Goal: Task Accomplishment & Management: Complete application form

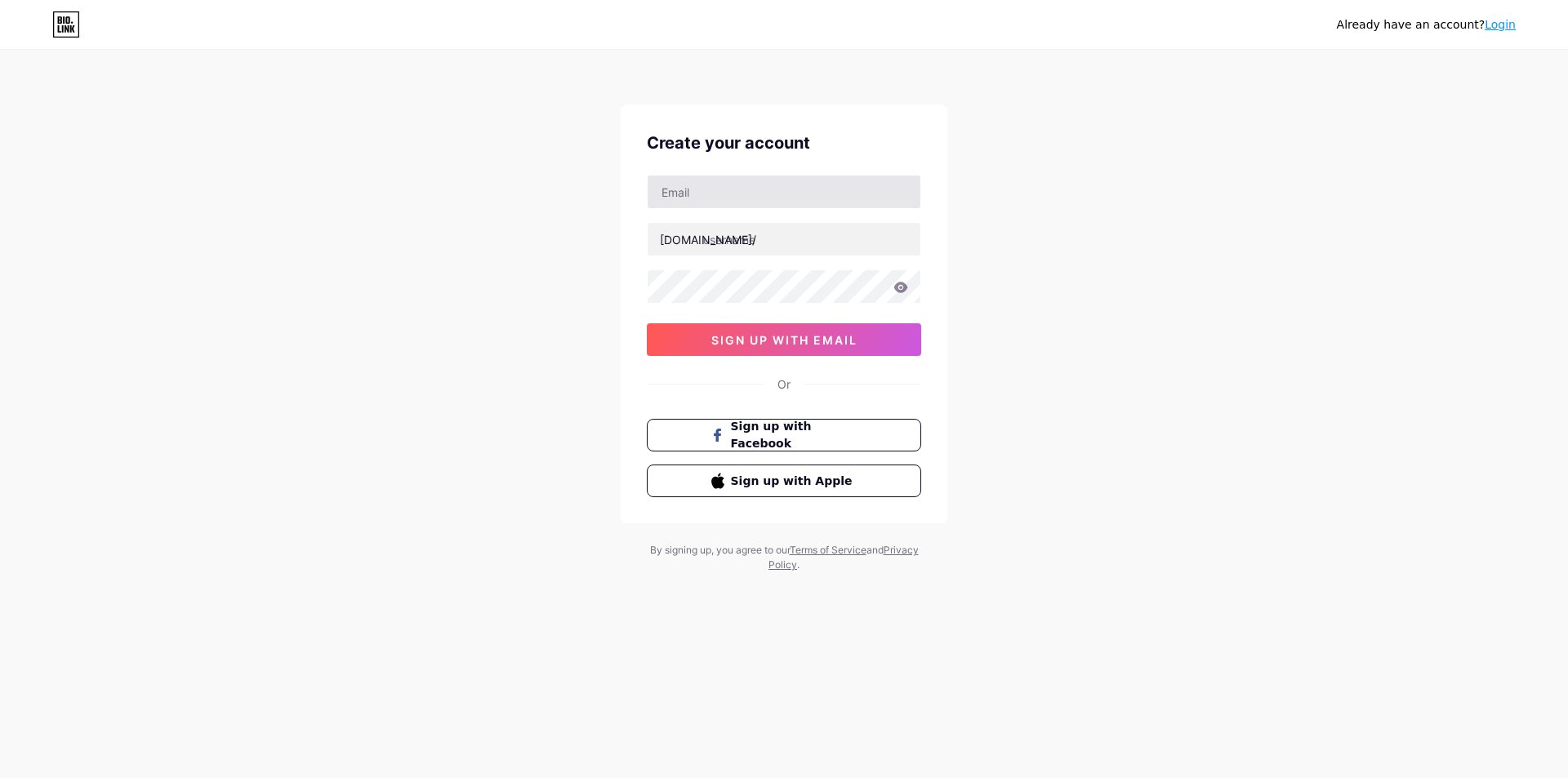
type input "[EMAIL_ADDRESS][DOMAIN_NAME]"
click at [796, 245] on input "text" at bounding box center [784, 239] width 273 height 32
type input "alexagrills"
drag, startPoint x: 846, startPoint y: 200, endPoint x: 588, endPoint y: 219, distance: 258.7
click at [588, 219] on div "Already have an account? Login Create your account [EMAIL_ADDRESS][DOMAIN_NAME]…" at bounding box center [784, 312] width 1568 height 624
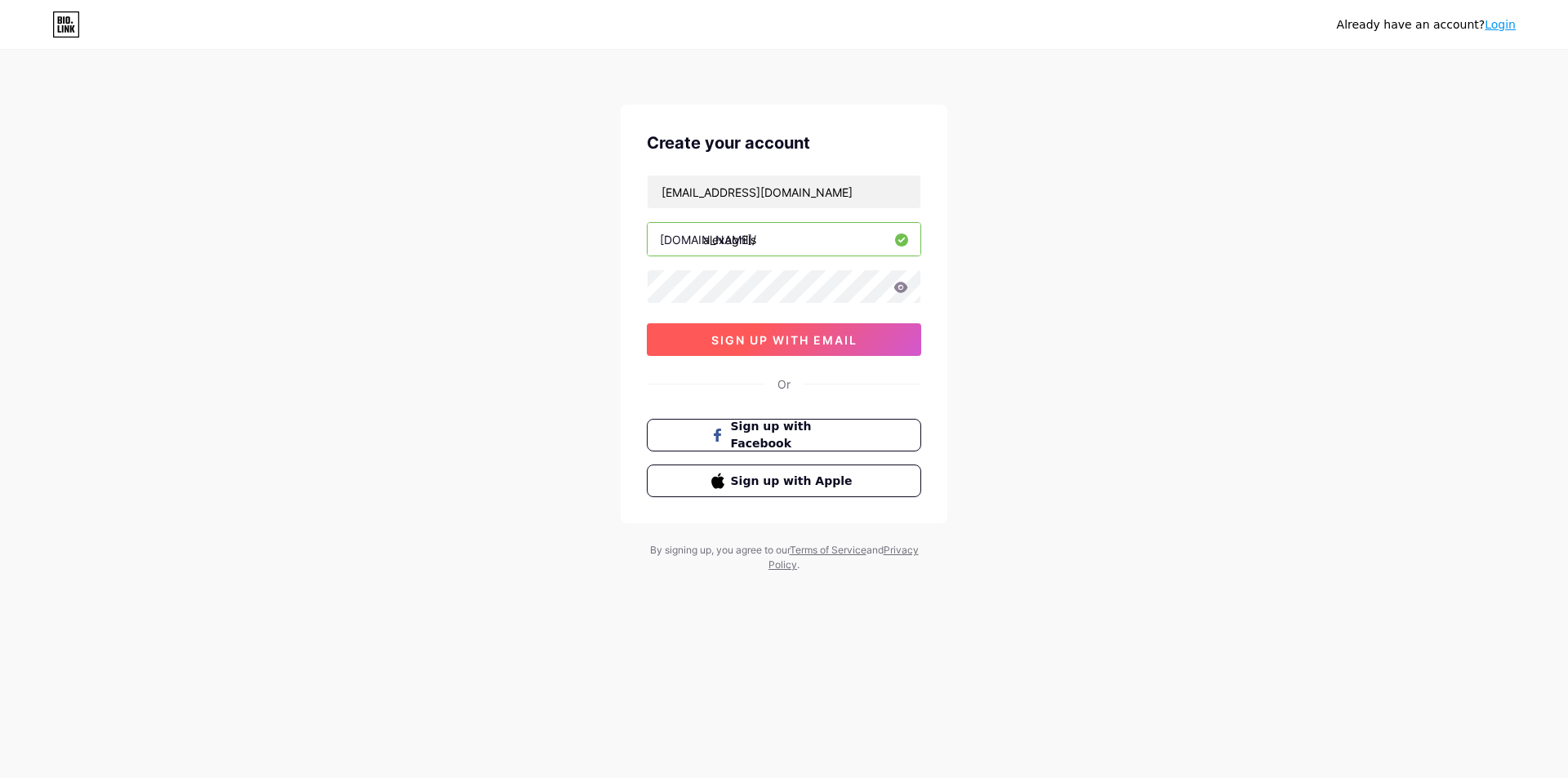
click at [768, 340] on span "sign up with email" at bounding box center [784, 340] width 146 height 14
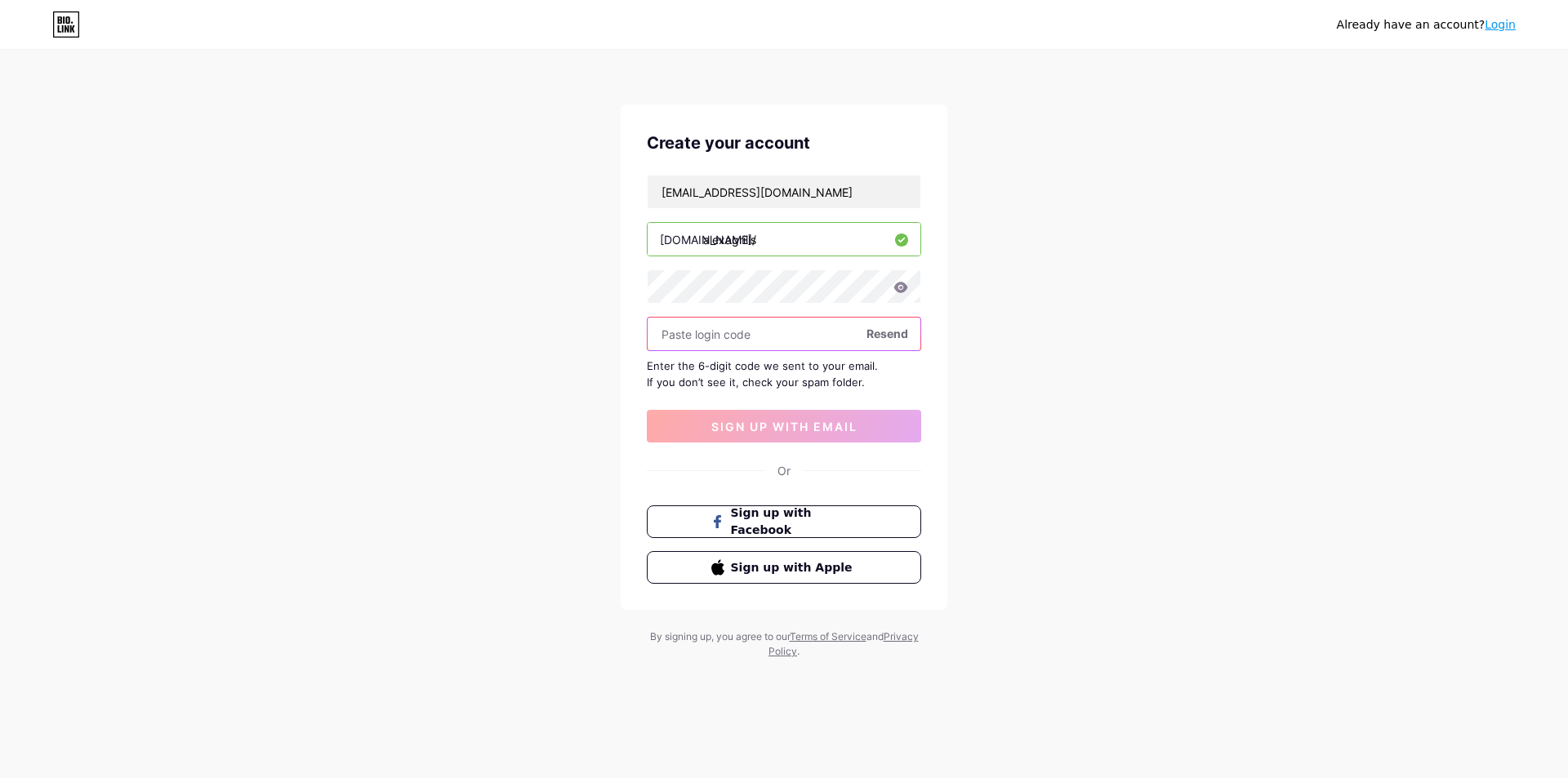
click at [716, 327] on input "text" at bounding box center [784, 333] width 273 height 32
paste input "636240"
type input "636240"
click at [768, 429] on span "sign up with email" at bounding box center [784, 426] width 146 height 14
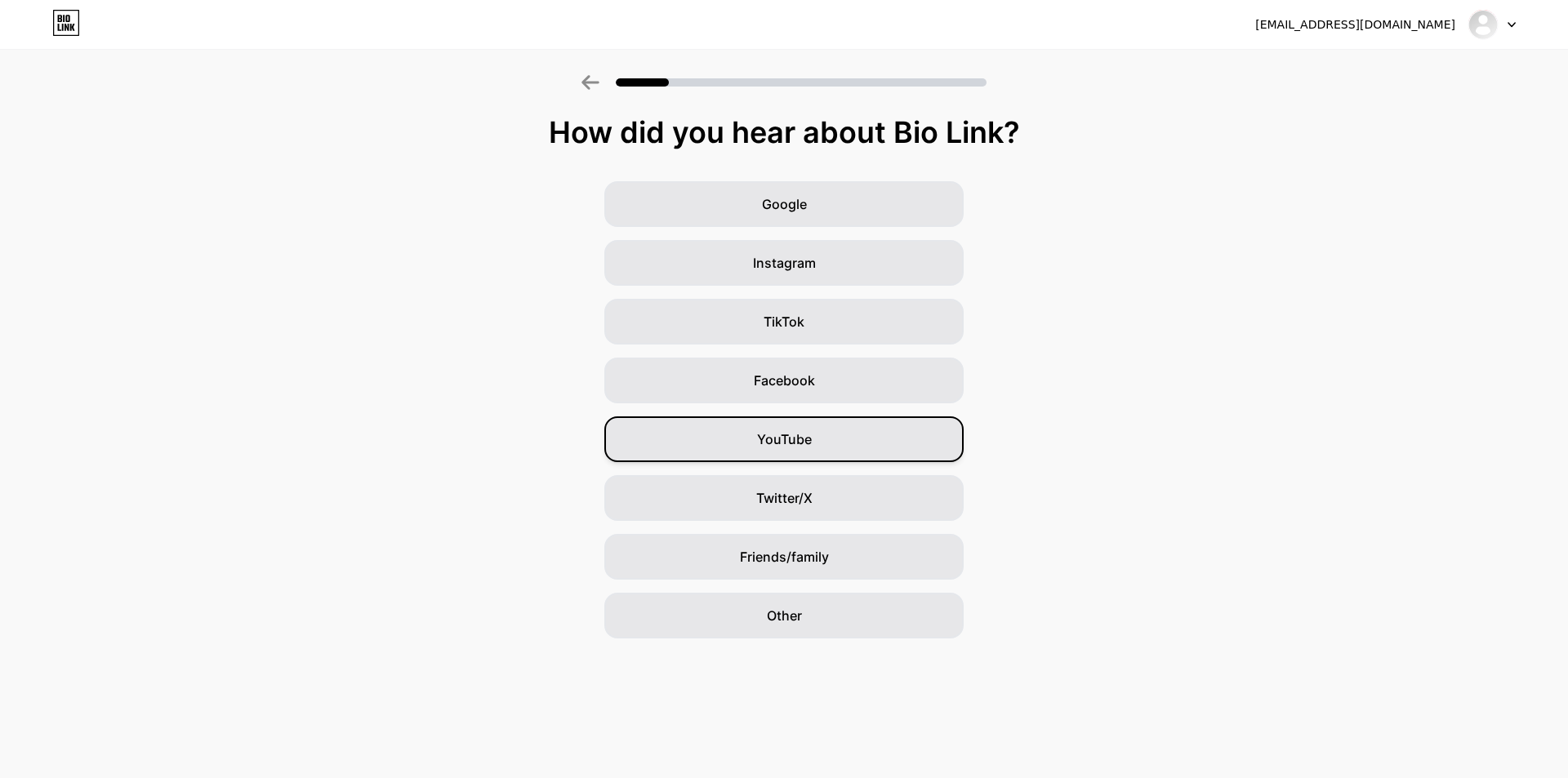
click at [810, 429] on div "YouTube" at bounding box center [784, 439] width 359 height 46
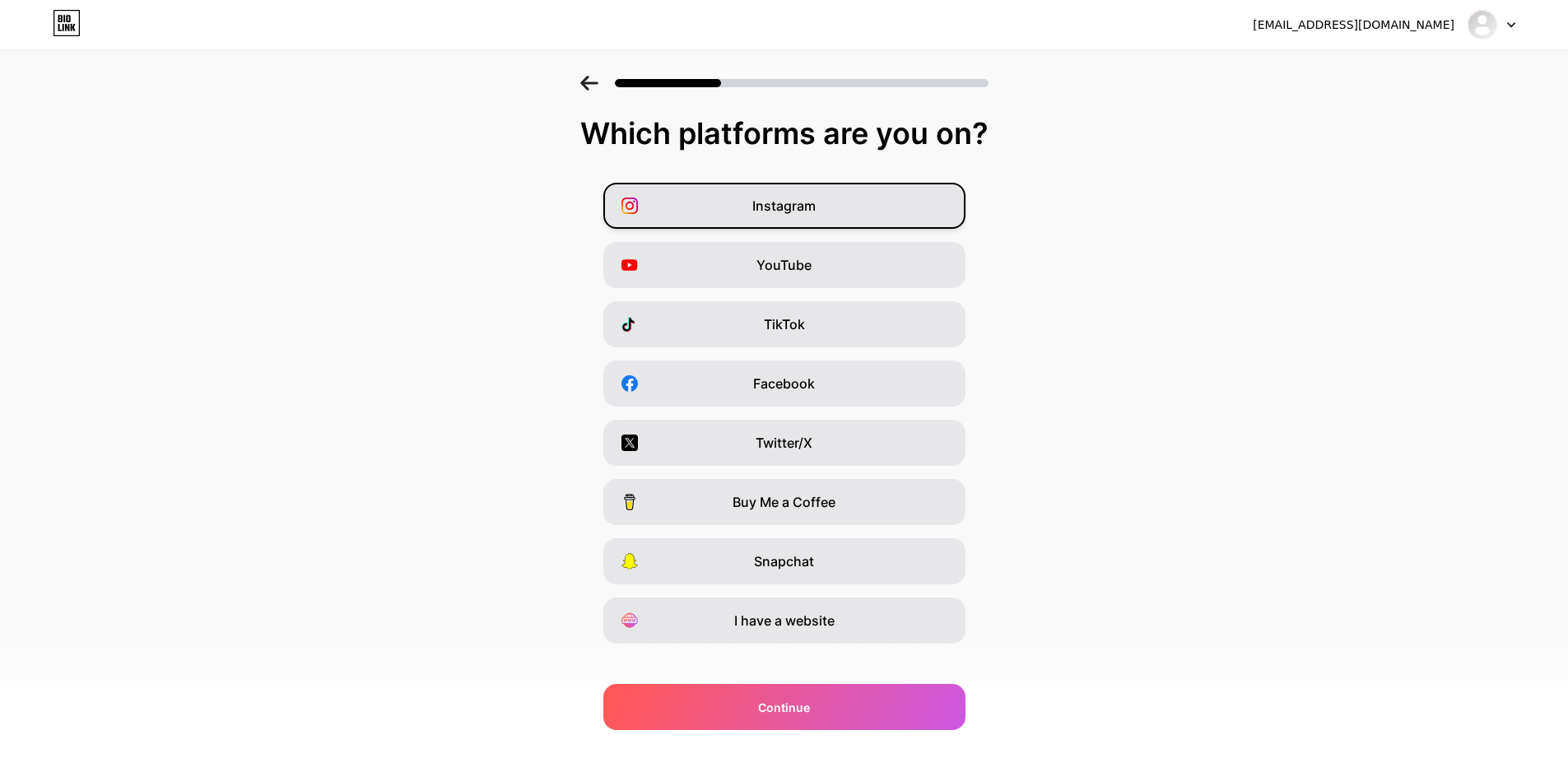
click at [877, 206] on div "Instagram" at bounding box center [784, 206] width 362 height 46
click at [837, 444] on div "Twitter/X" at bounding box center [784, 443] width 362 height 46
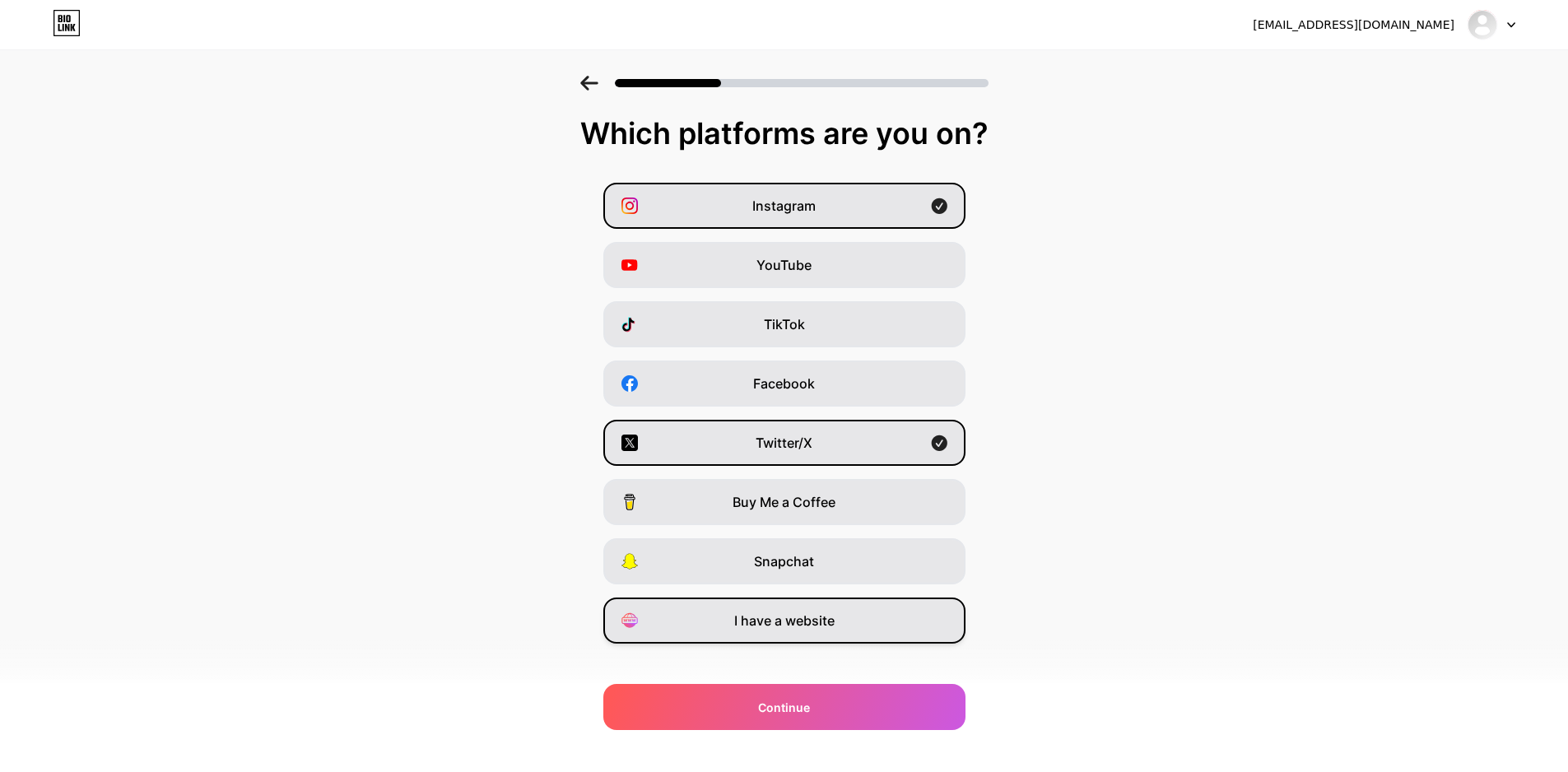
click at [859, 637] on div "I have a website" at bounding box center [784, 620] width 362 height 46
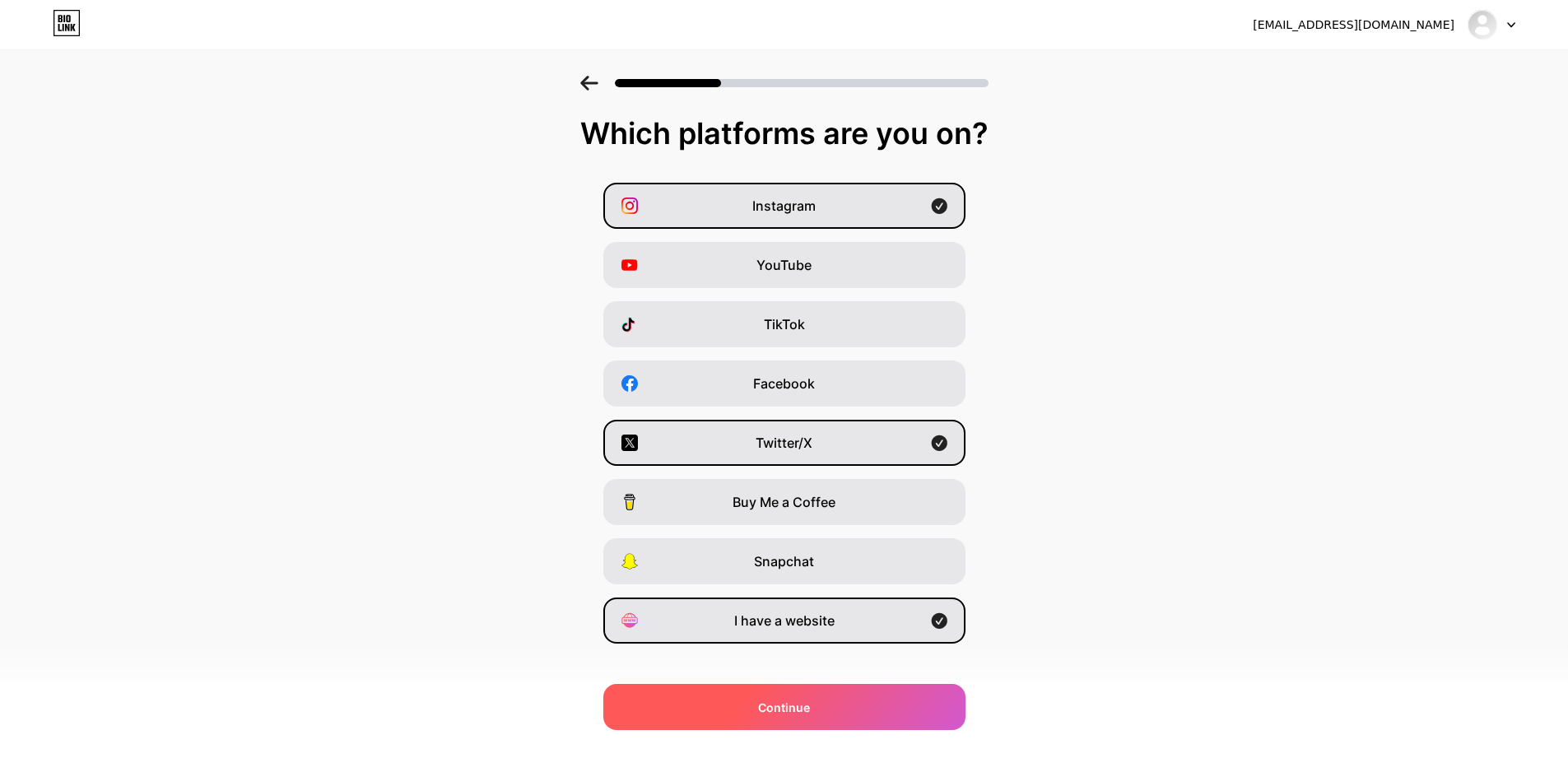
click at [866, 709] on div "Continue" at bounding box center [784, 707] width 362 height 46
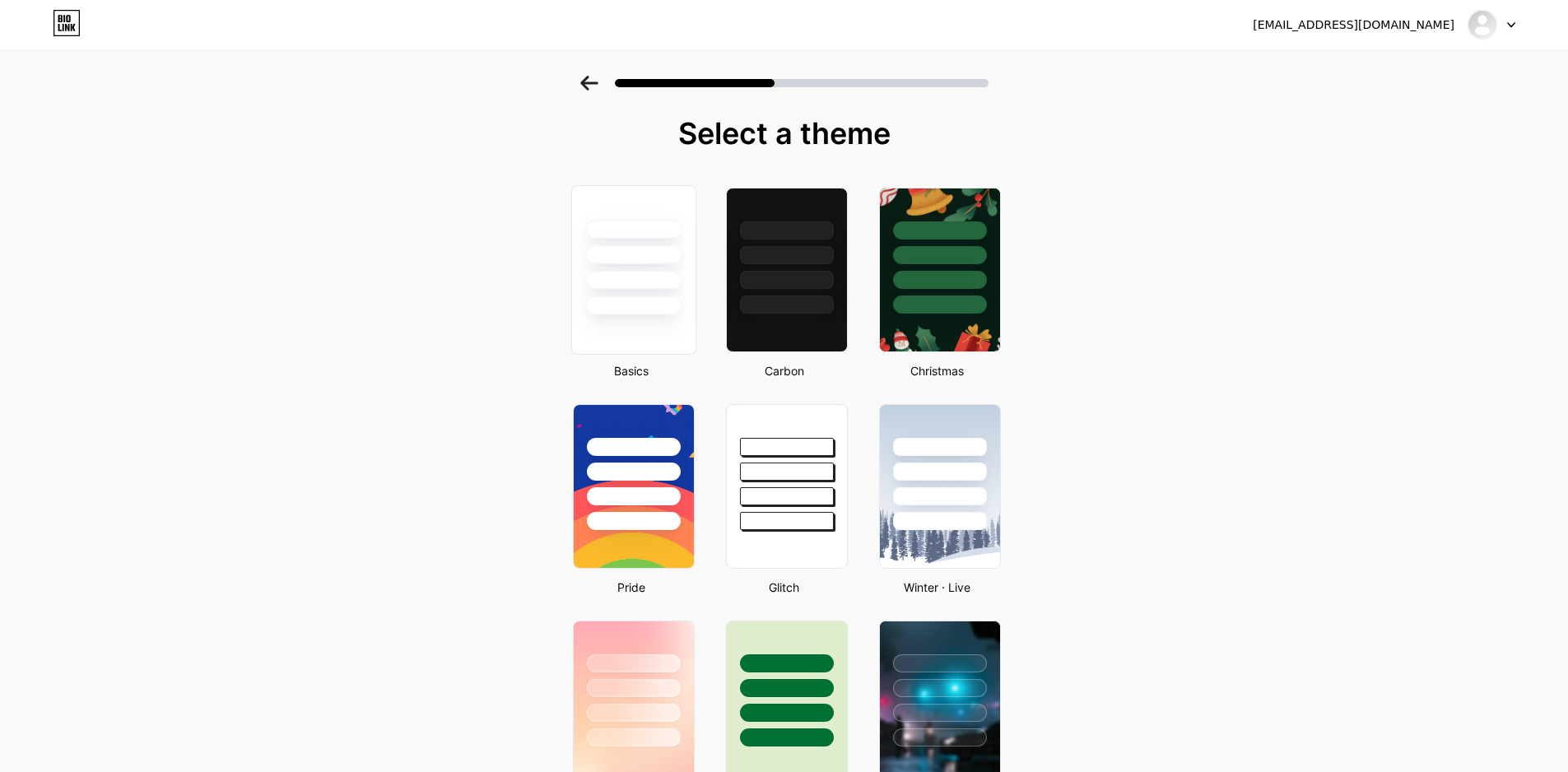
click at [634, 316] on div at bounding box center [633, 270] width 125 height 169
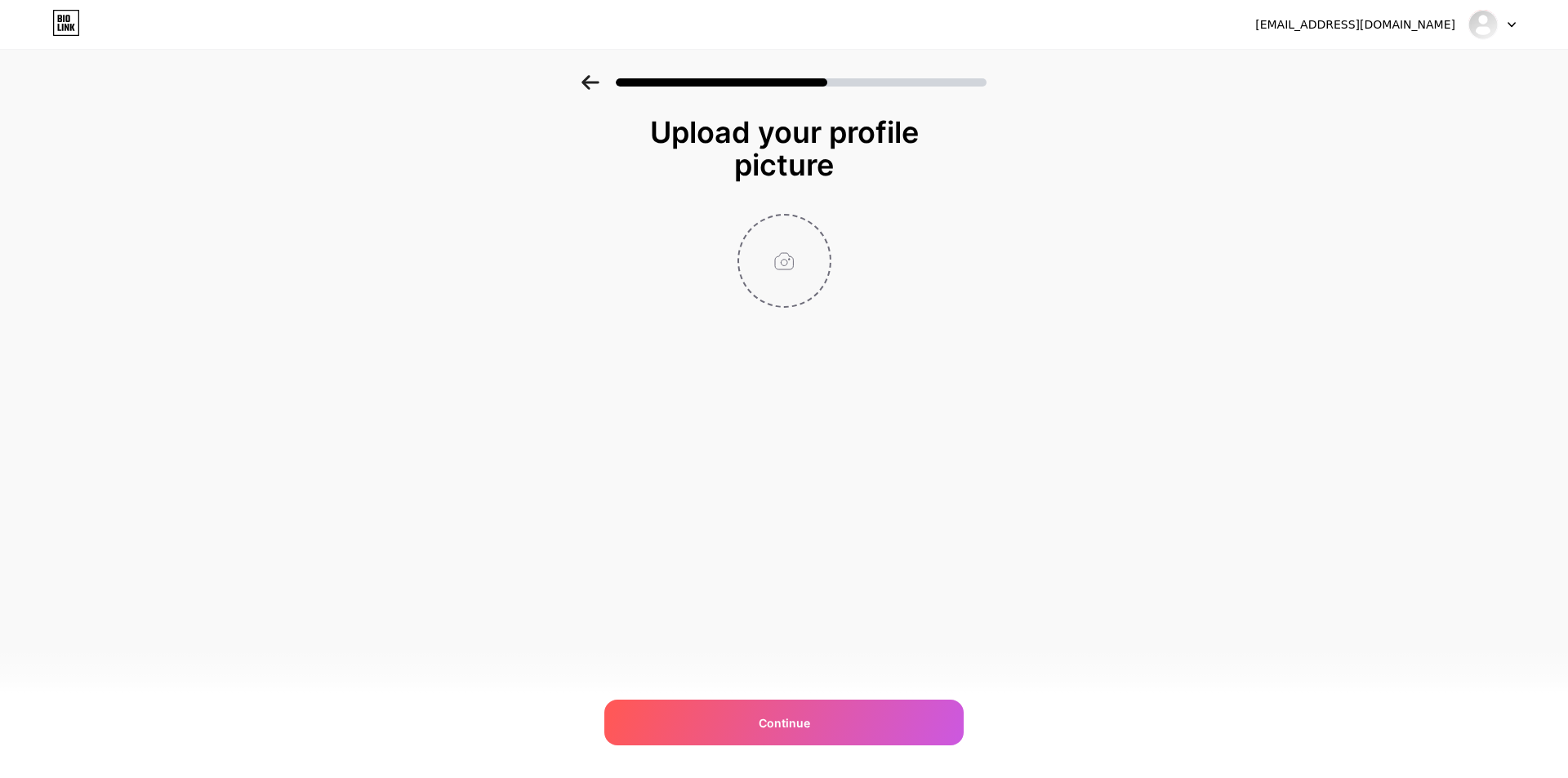
click at [789, 255] on input "file" at bounding box center [784, 261] width 91 height 91
type input "C:\fakepath\IMG_0689.JPG"
click at [786, 266] on img at bounding box center [784, 260] width 94 height 94
click at [822, 228] on icon at bounding box center [821, 226] width 6 height 6
click at [791, 263] on input "file" at bounding box center [784, 261] width 91 height 91
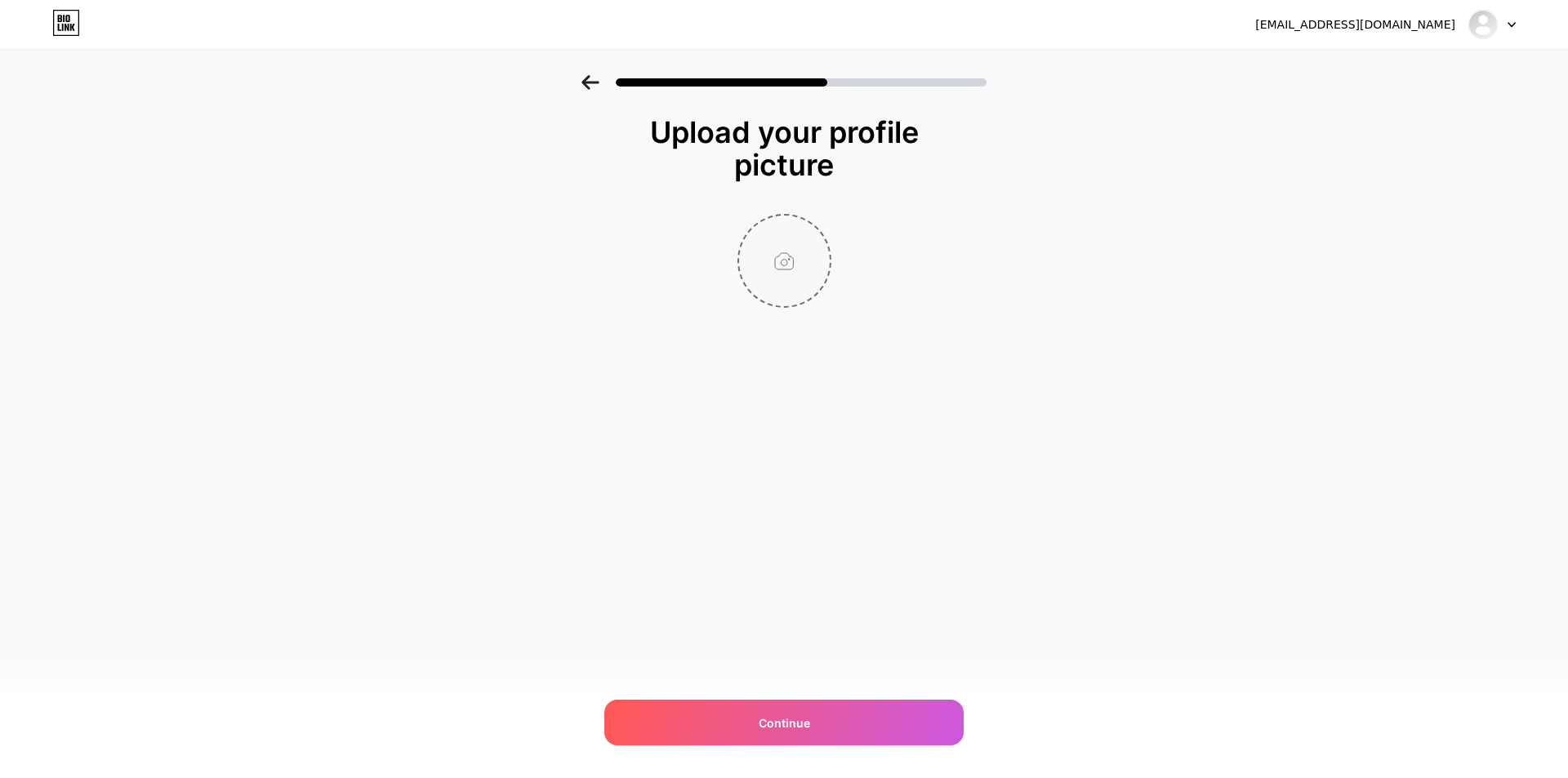
click at [811, 272] on input "file" at bounding box center [784, 261] width 91 height 91
type input "C:\fakepath\_DSC5667.jpg"
click at [825, 224] on circle at bounding box center [821, 226] width 18 height 18
click at [790, 265] on input "file" at bounding box center [784, 261] width 91 height 91
type input "C:\fakepath\IMG_1132.JPG"
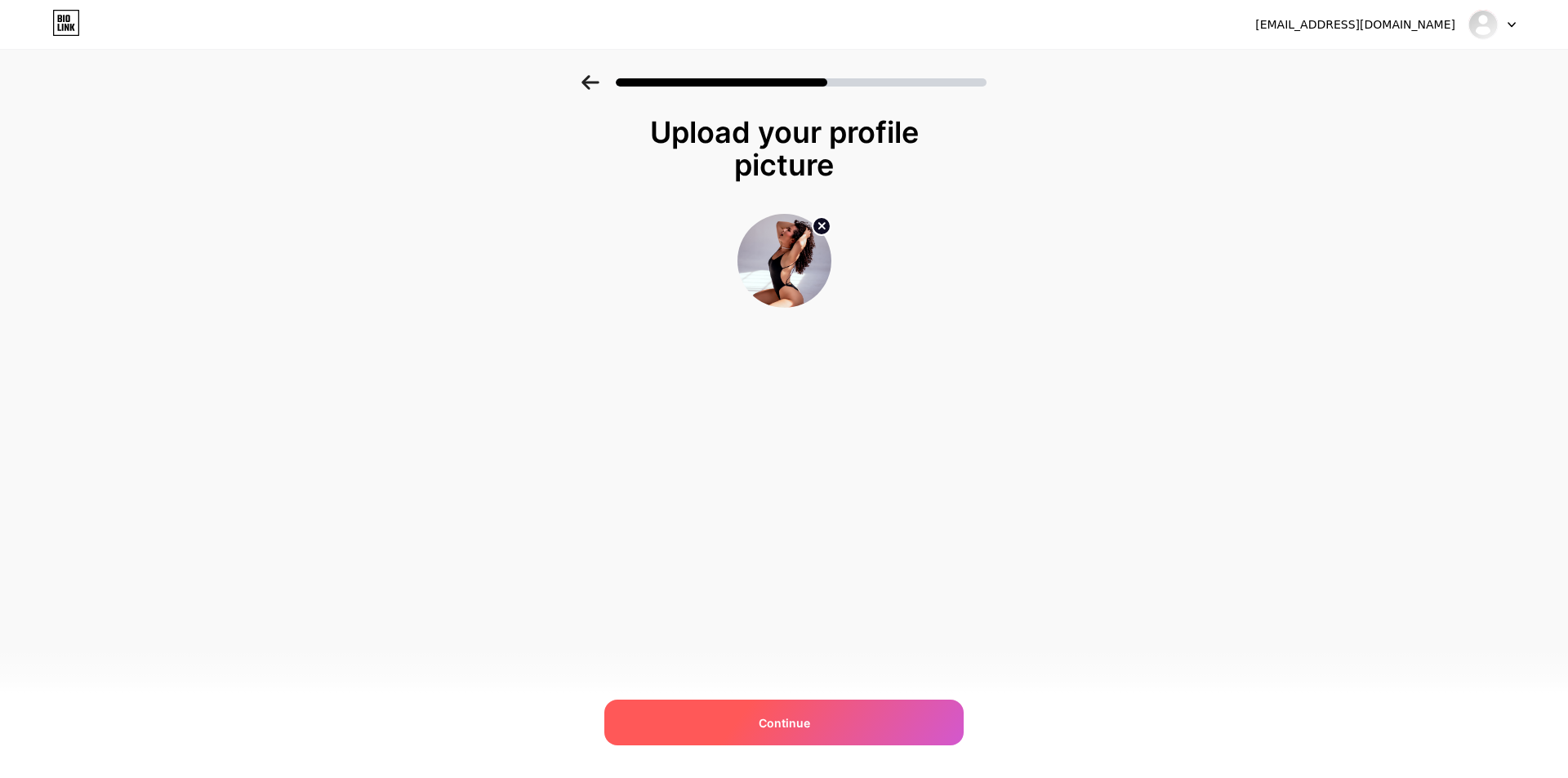
click at [914, 713] on div "Continue" at bounding box center [784, 722] width 359 height 46
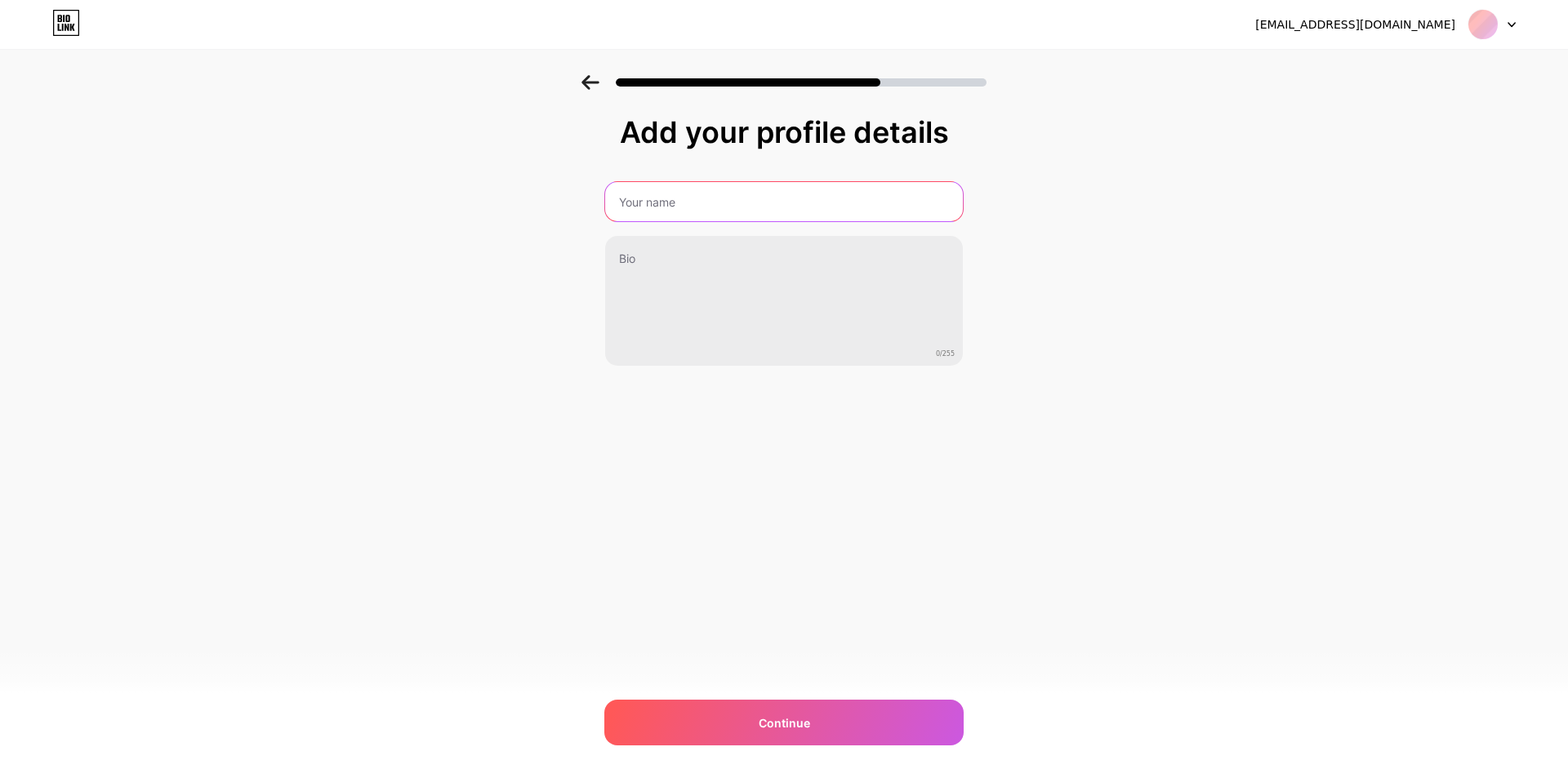
click at [845, 200] on input "text" at bounding box center [784, 201] width 358 height 39
type input "alexgrills"
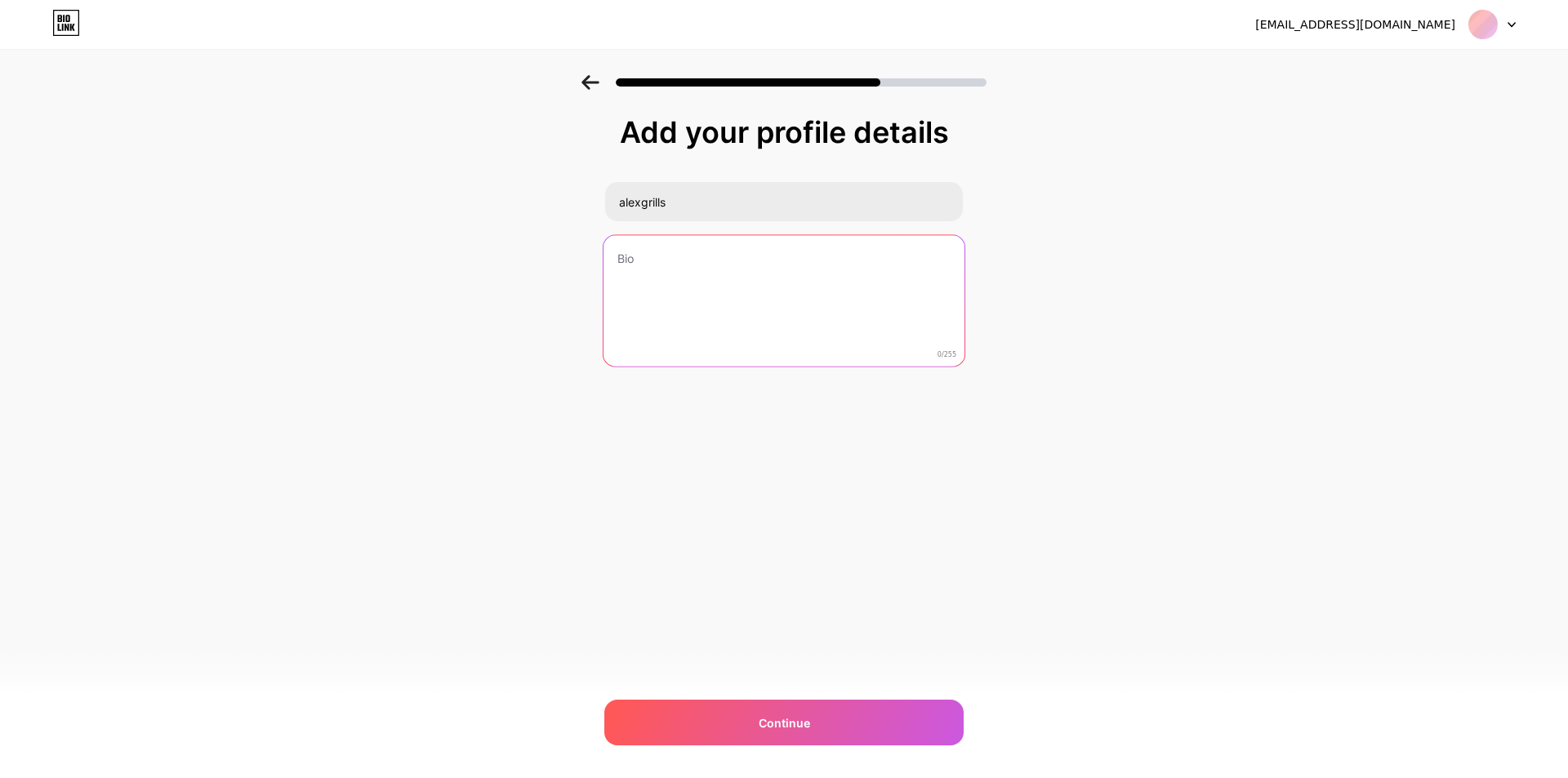
click at [700, 272] on textarea at bounding box center [784, 302] width 361 height 133
click at [685, 273] on textarea at bounding box center [784, 302] width 361 height 133
paste textarea "Wild curls, cute glasses, and a taste for adventure. Follow me off the trail… y…"
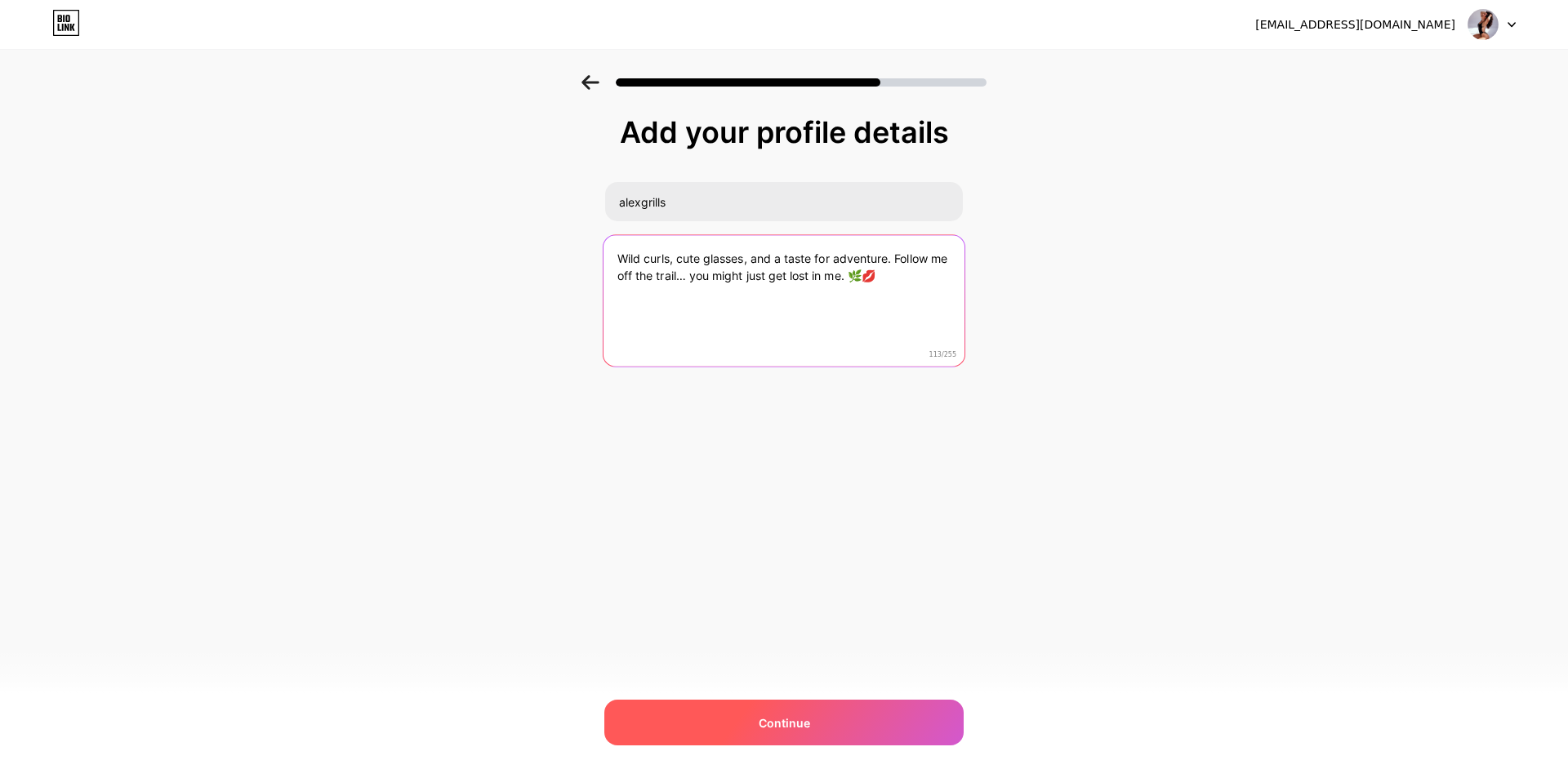
type textarea "Wild curls, cute glasses, and a taste for adventure. Follow me off the trail… y…"
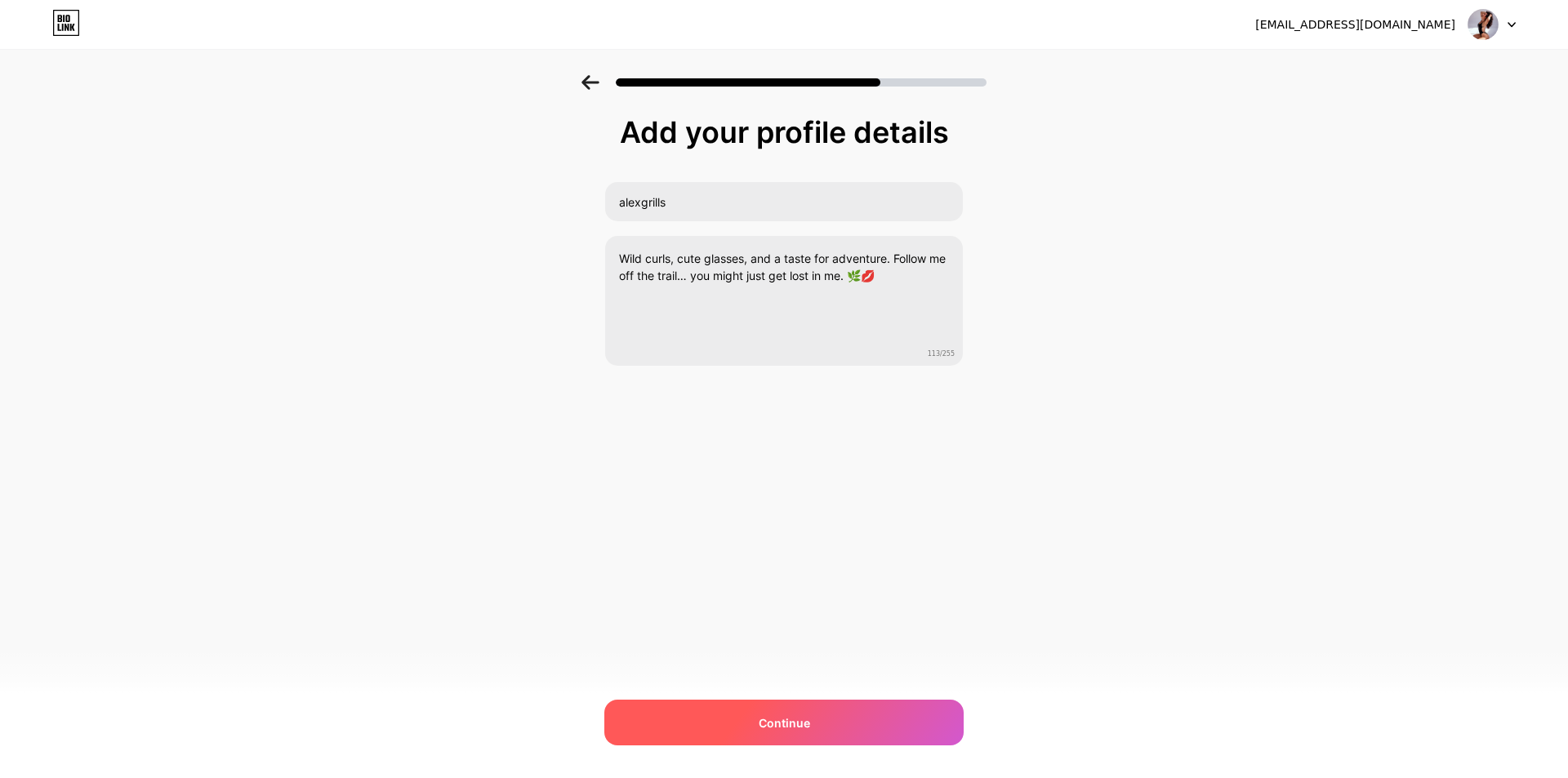
click at [819, 714] on div "Continue" at bounding box center [784, 722] width 359 height 46
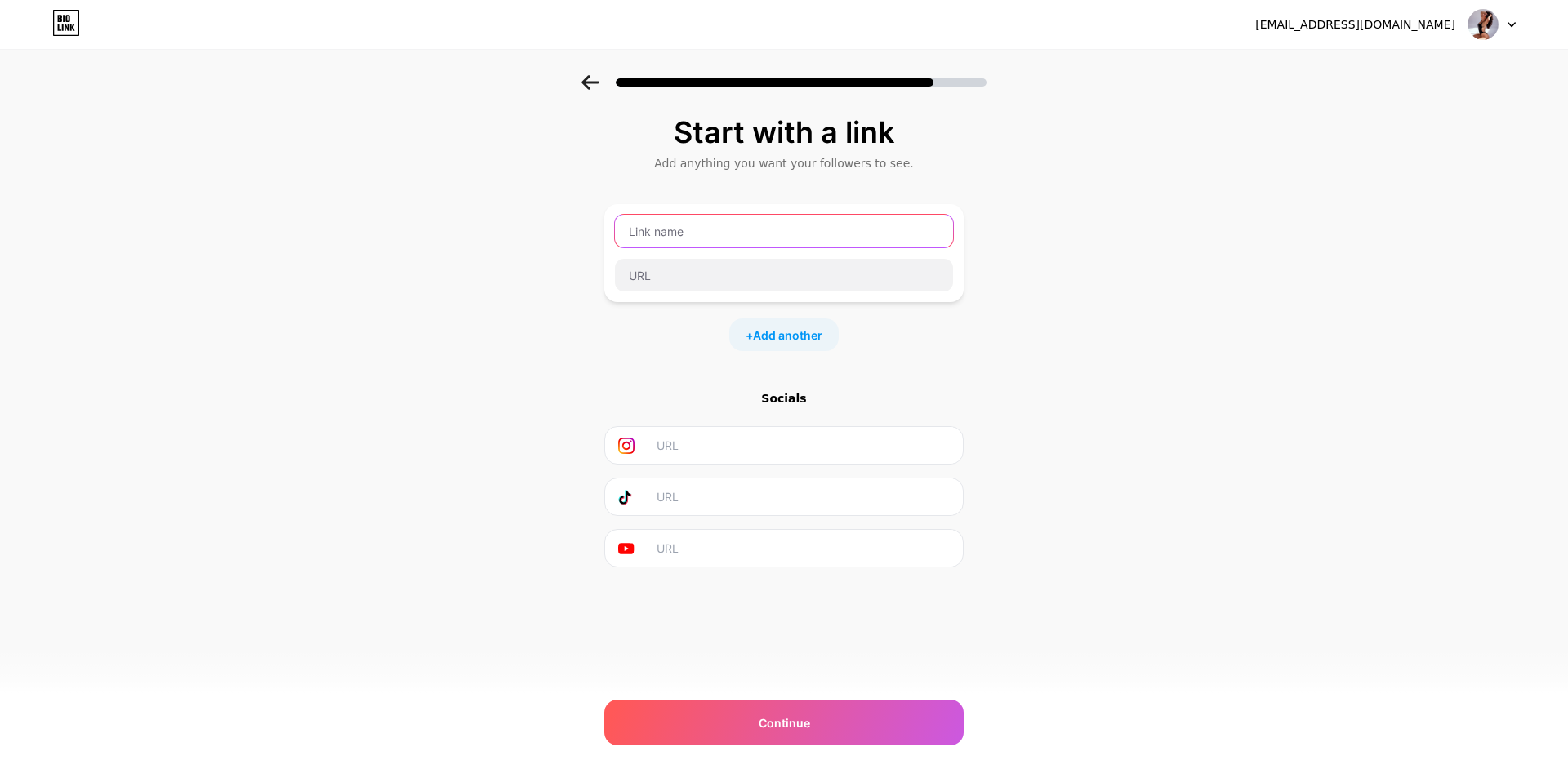
click at [675, 238] on input "text" at bounding box center [784, 230] width 338 height 32
type input "alexagrills"
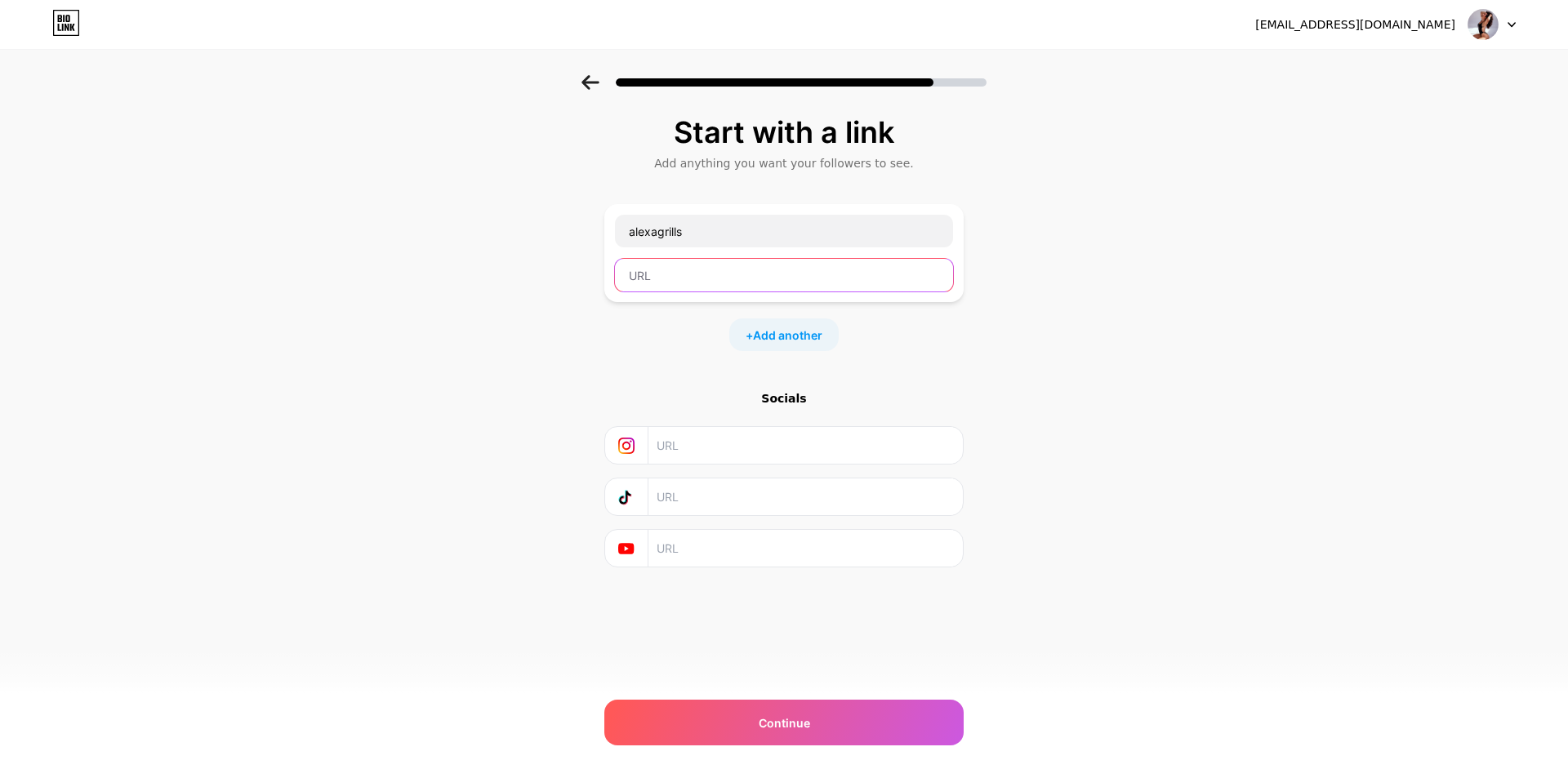
click at [725, 282] on input "text" at bounding box center [784, 275] width 338 height 32
click at [657, 273] on input "text" at bounding box center [784, 275] width 338 height 32
paste input "[URL][DOMAIN_NAME]"
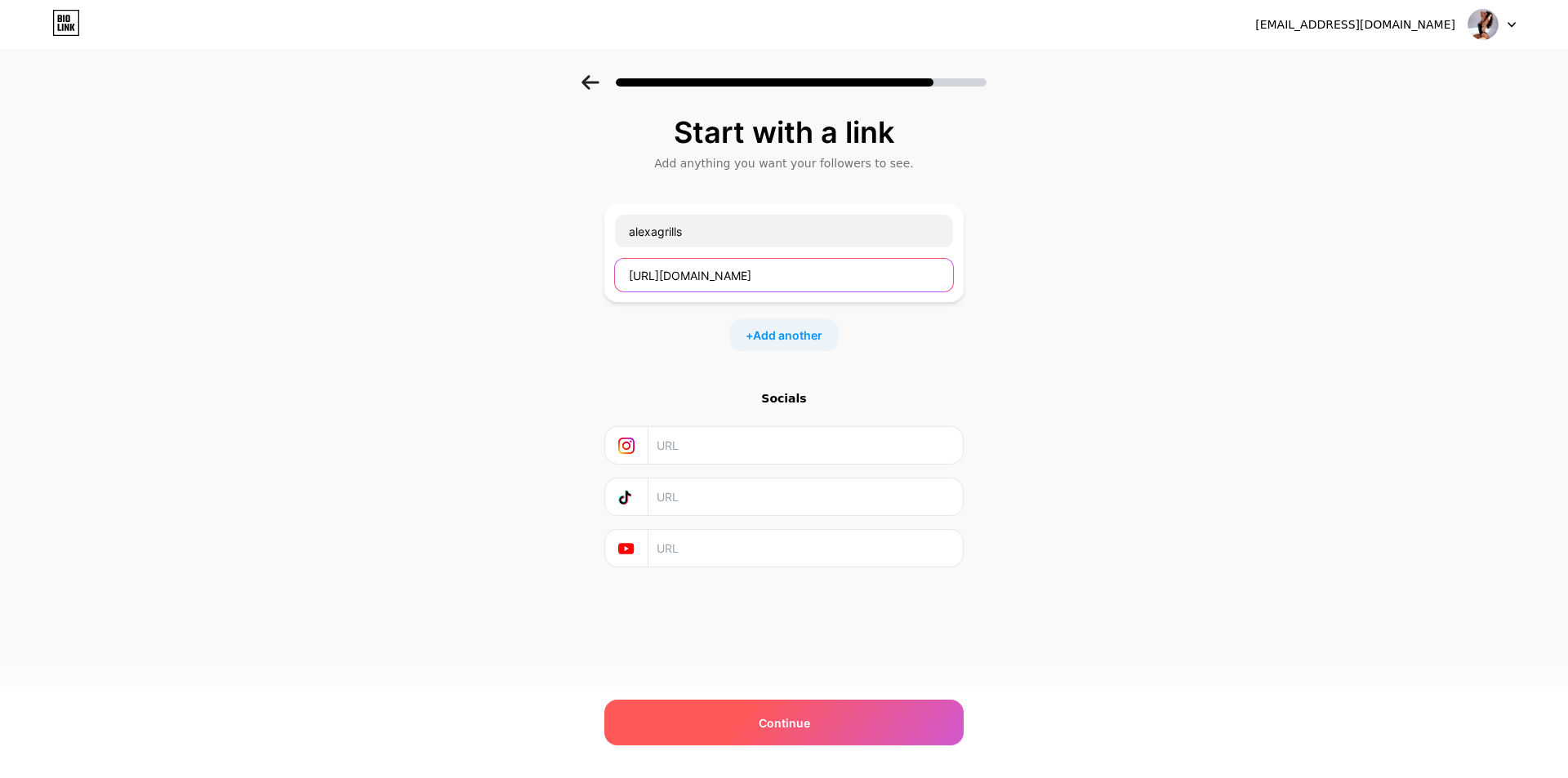
type input "[URL][DOMAIN_NAME]"
click at [817, 722] on div "Continue" at bounding box center [784, 722] width 359 height 46
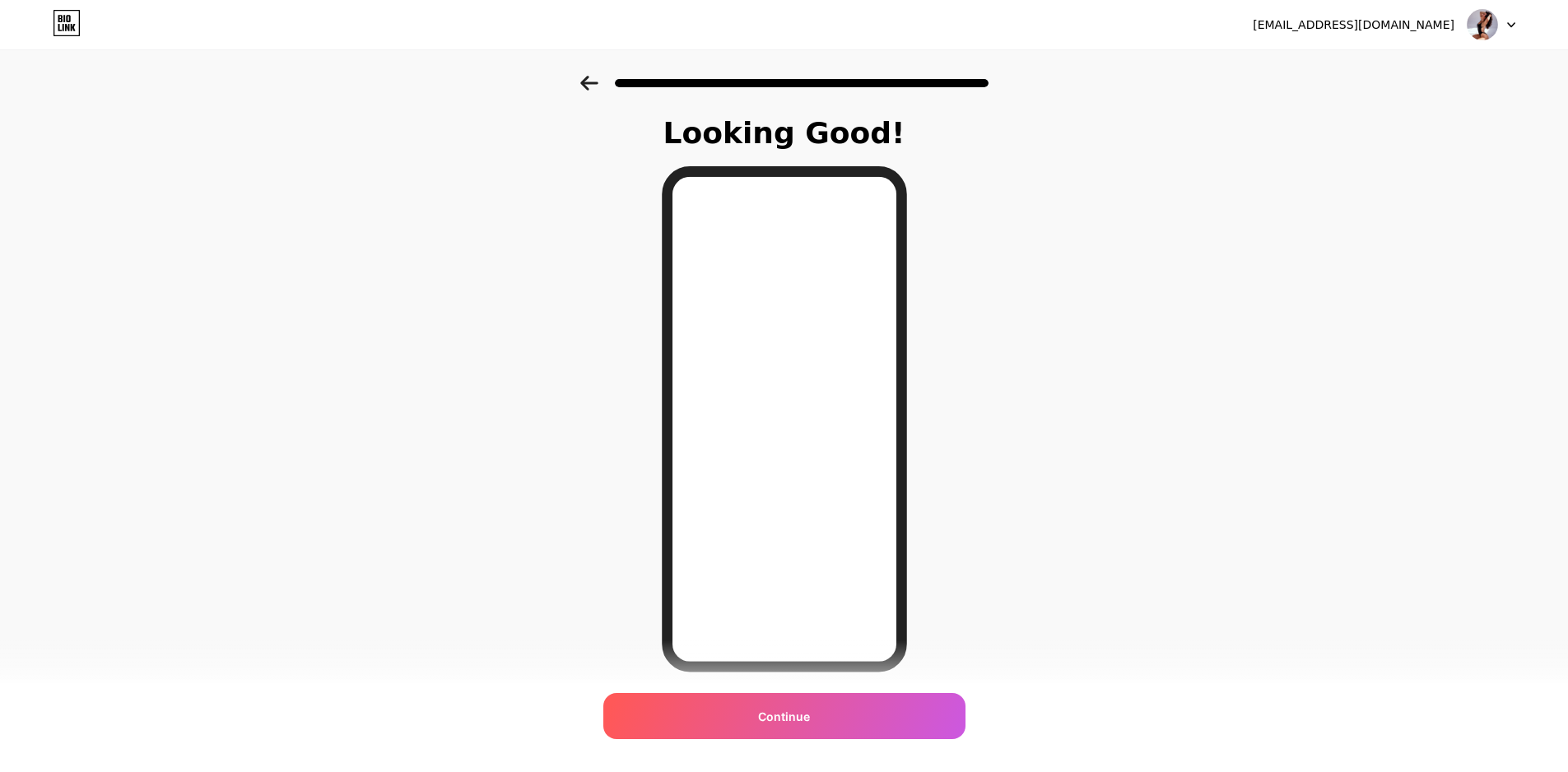
click at [593, 86] on icon at bounding box center [589, 83] width 19 height 15
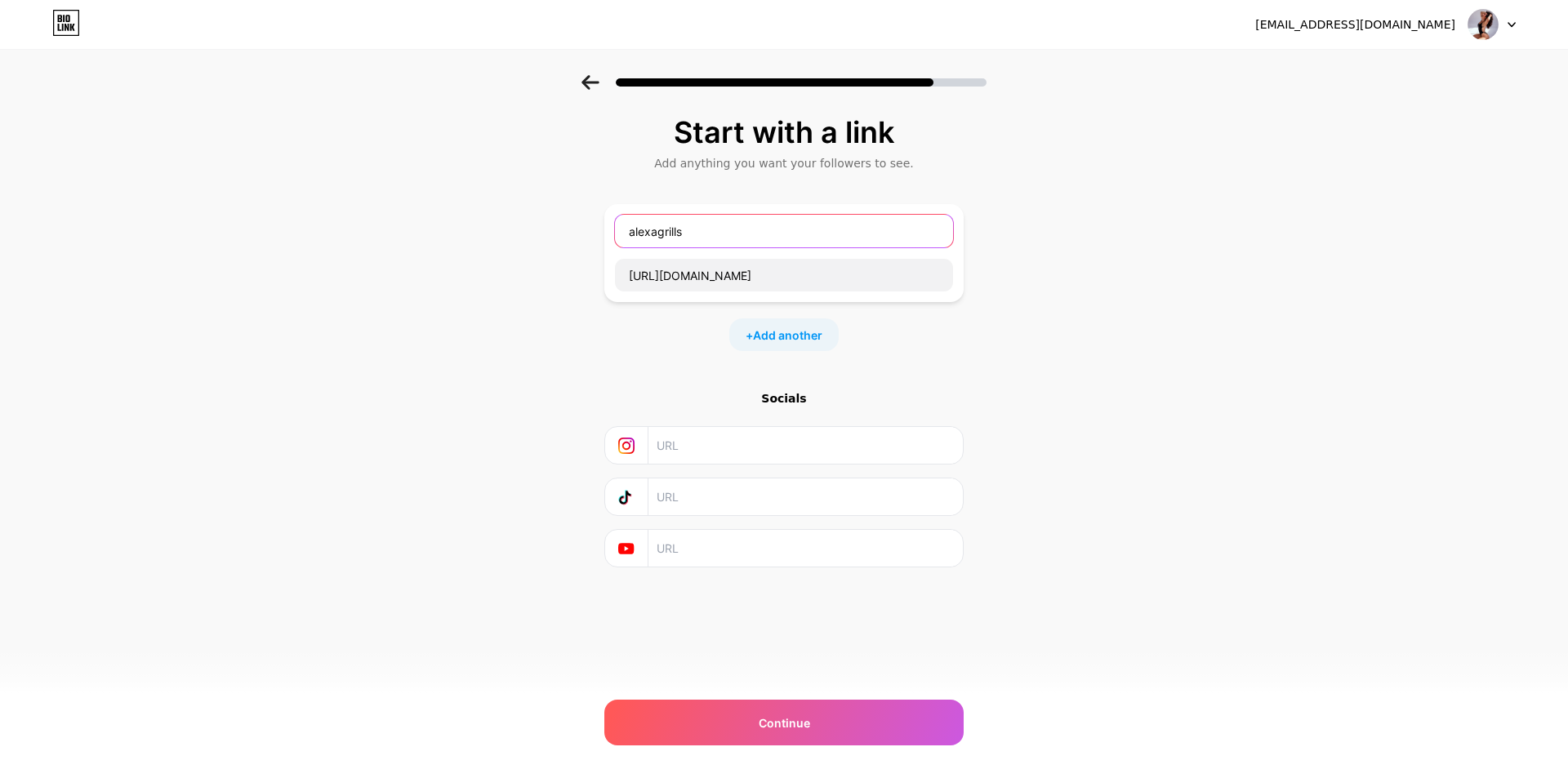
drag, startPoint x: 716, startPoint y: 233, endPoint x: 566, endPoint y: 250, distance: 151.0
click at [566, 250] on div "Start with a link Add anything you want your followers to see. alexagrills [URL…" at bounding box center [784, 362] width 1568 height 574
click at [677, 237] on input "text" at bounding box center [784, 230] width 338 height 32
paste input "explore my wild side 🍓"
type input "explore my wild side 🍓"
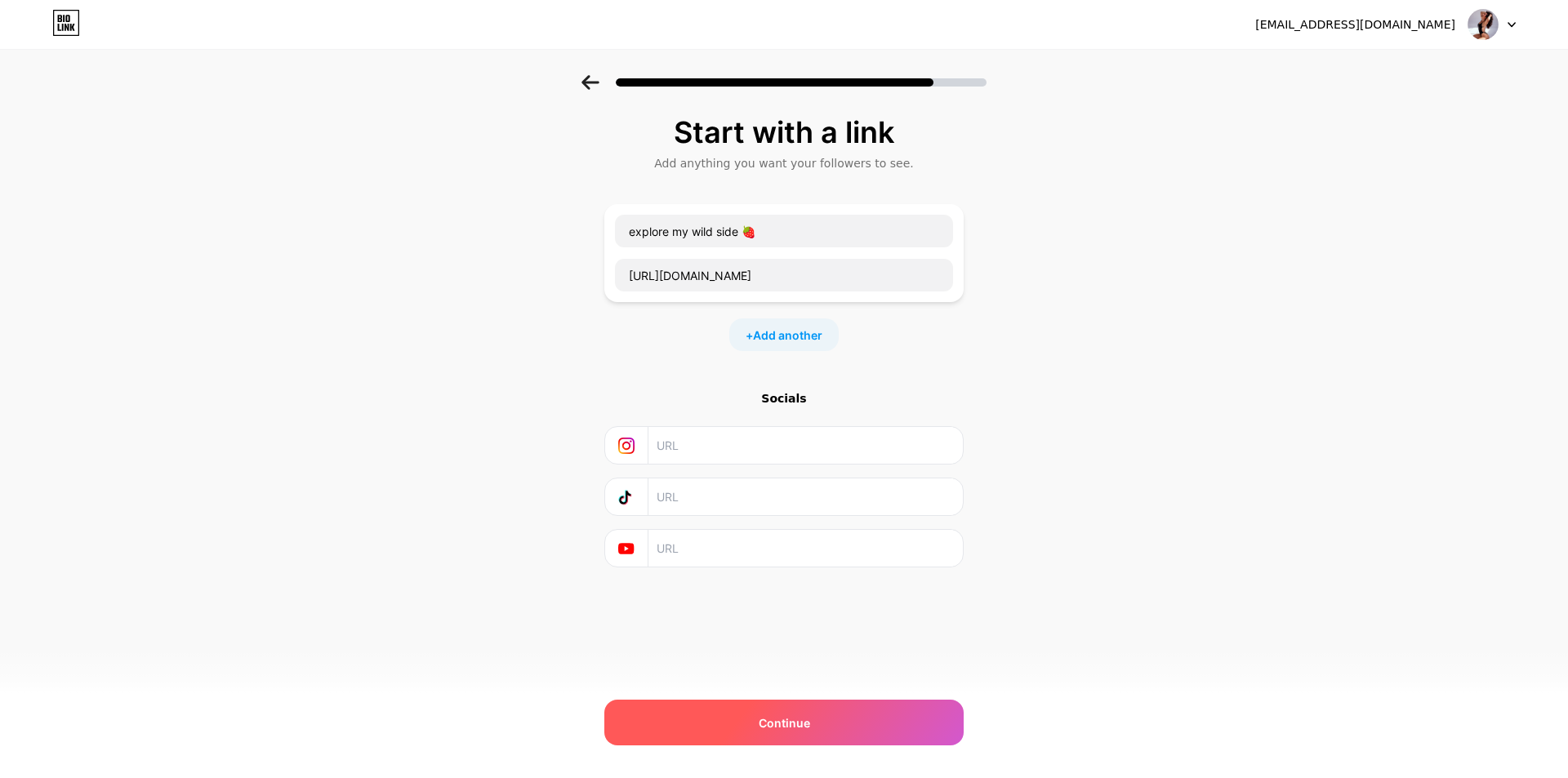
click at [904, 718] on div "Continue" at bounding box center [784, 722] width 359 height 46
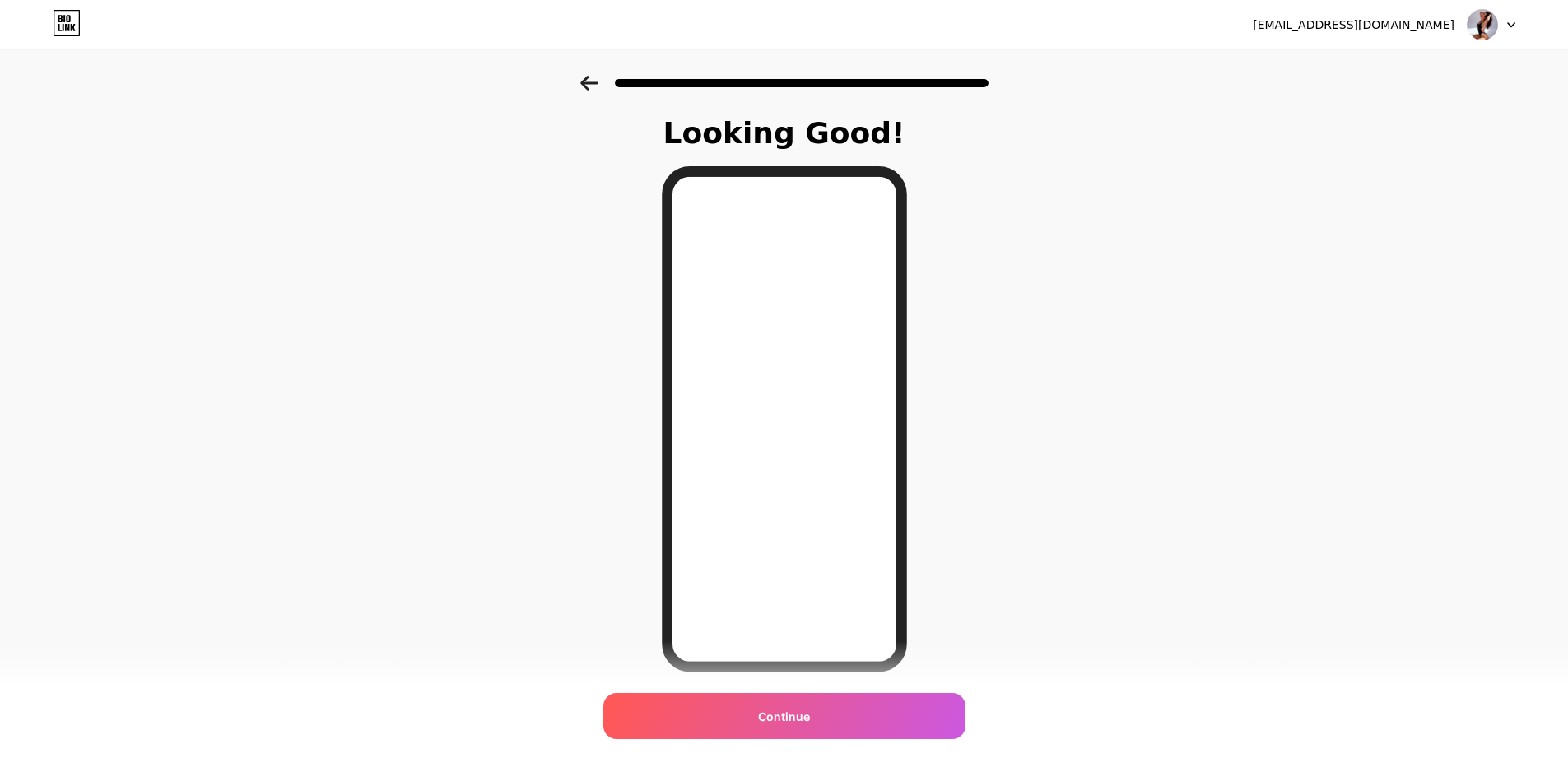
click at [589, 85] on icon at bounding box center [589, 83] width 18 height 15
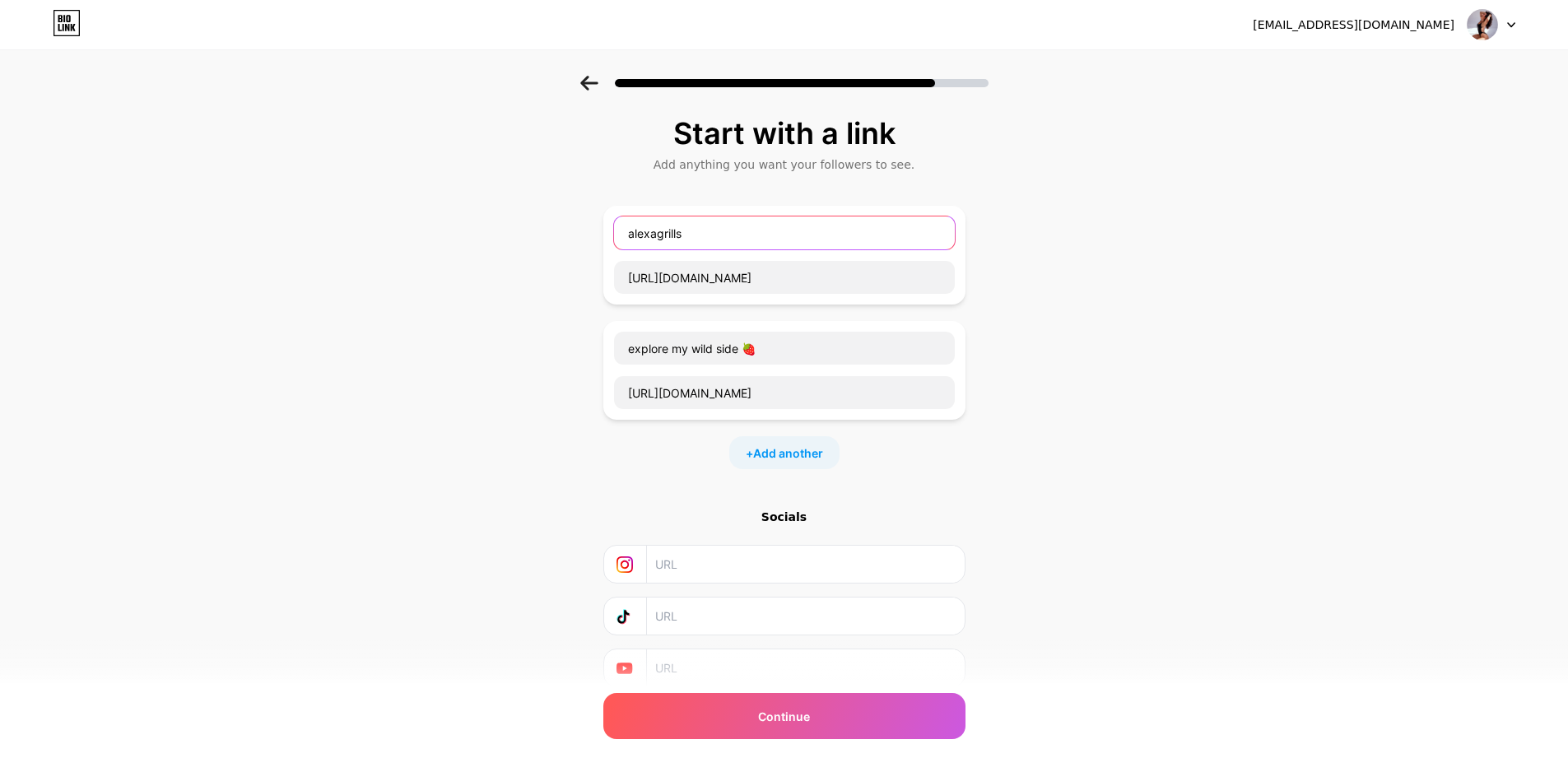
drag, startPoint x: 722, startPoint y: 236, endPoint x: 592, endPoint y: 269, distance: 134.1
click at [593, 269] on div "Start with a link Add anything you want your followers to see. [PERSON_NAME] [U…" at bounding box center [784, 423] width 1568 height 693
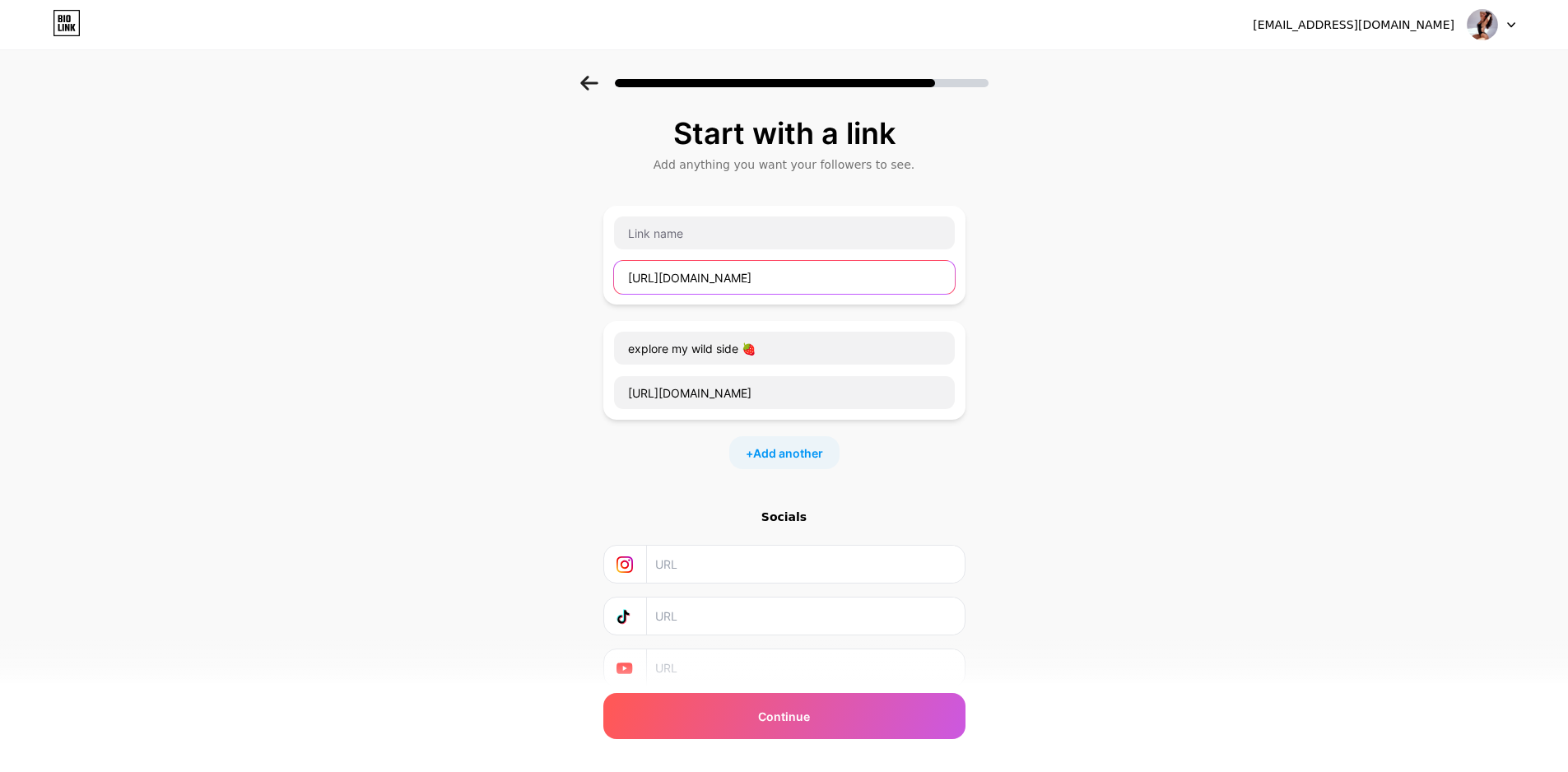
click at [849, 293] on input "[URL][DOMAIN_NAME]" at bounding box center [784, 277] width 341 height 33
drag, startPoint x: 844, startPoint y: 283, endPoint x: 394, endPoint y: 319, distance: 451.4
click at [394, 319] on div "Start with a link Add anything you want your followers to see. [URL][DOMAIN_NAM…" at bounding box center [784, 423] width 1568 height 693
click at [1191, 453] on div "Start with a link Add anything you want your followers to see. explore my wild …" at bounding box center [784, 423] width 1568 height 693
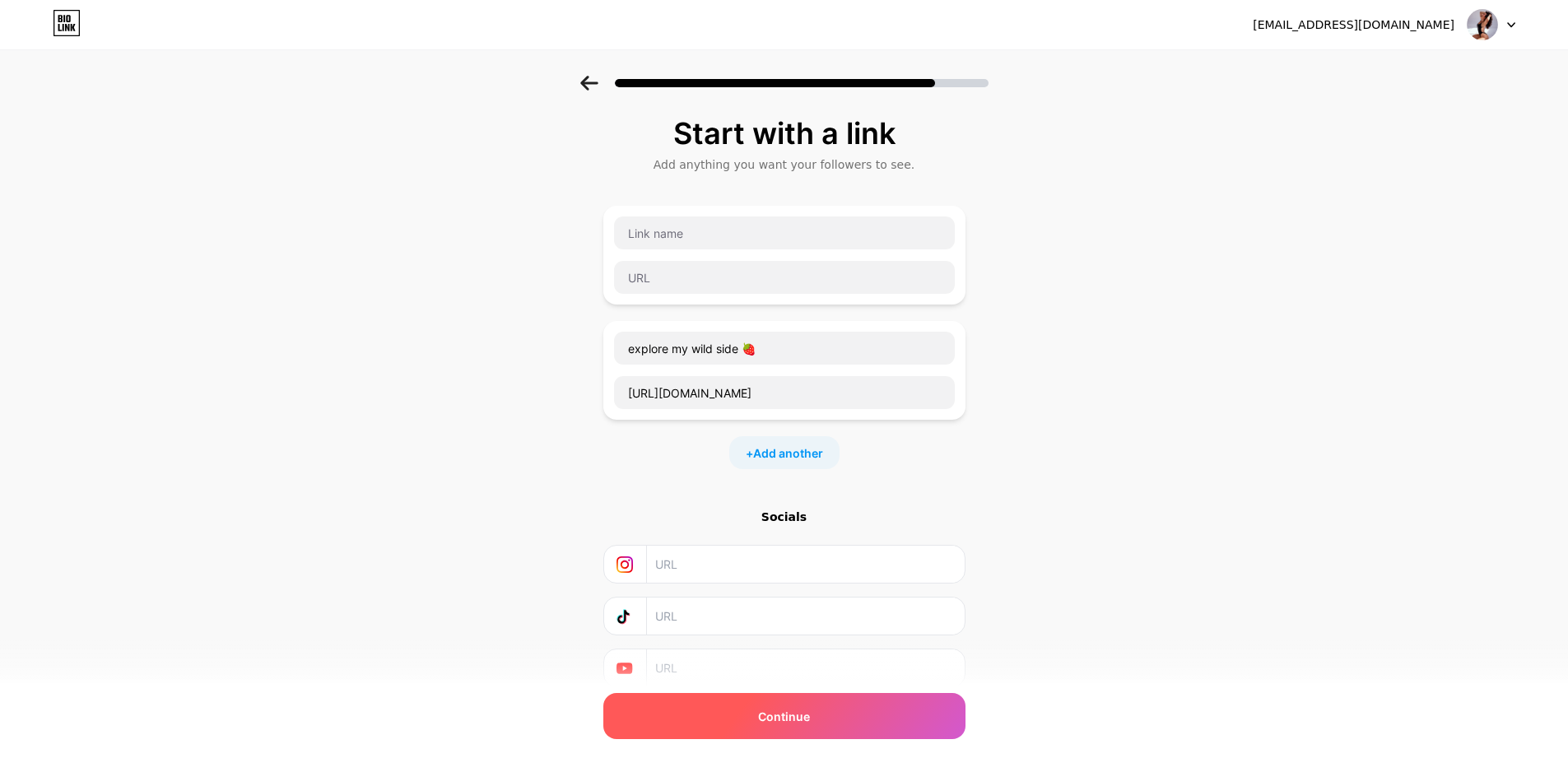
click at [927, 720] on div "Continue" at bounding box center [784, 716] width 362 height 46
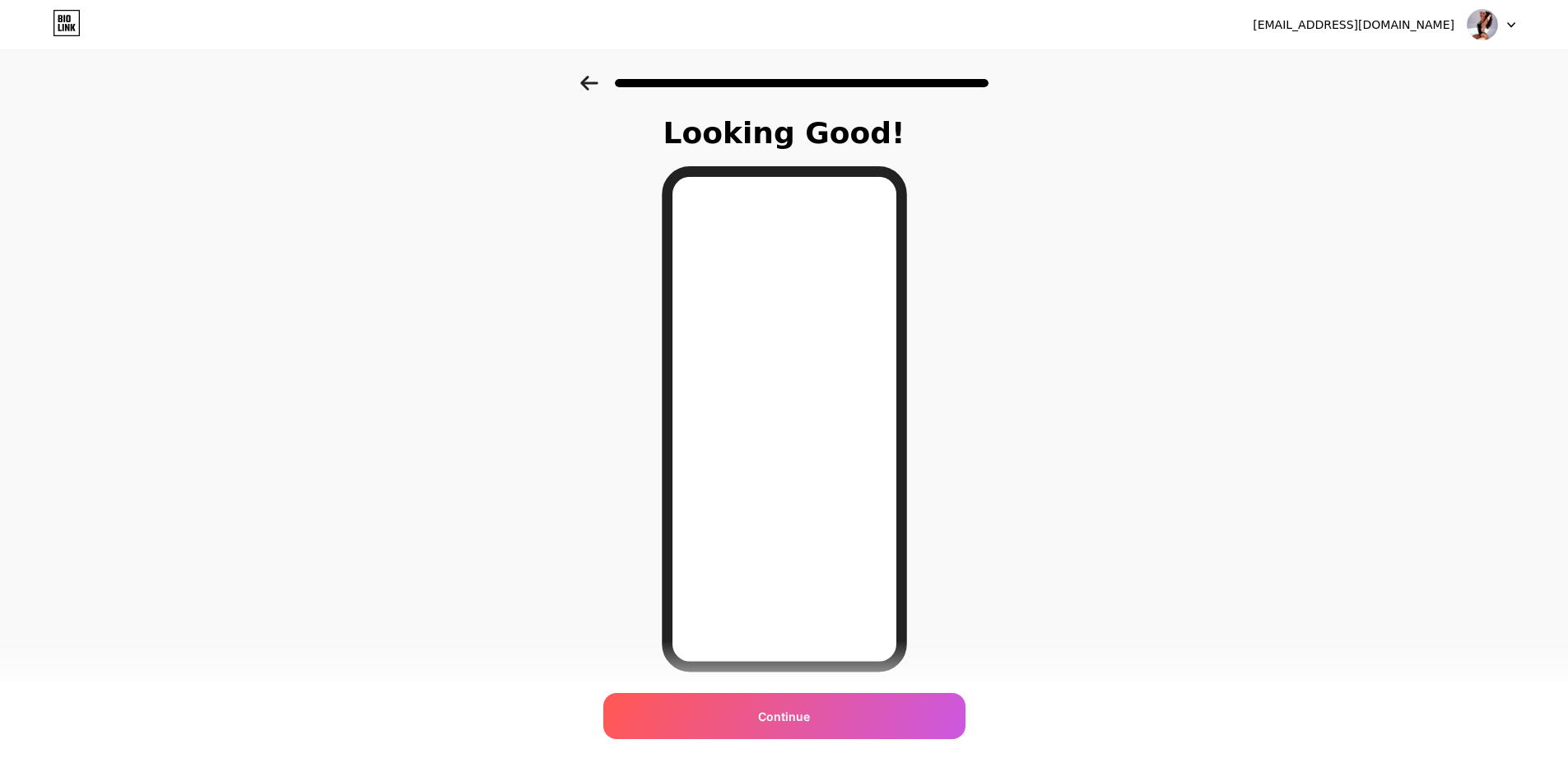
click at [596, 81] on icon at bounding box center [589, 83] width 19 height 15
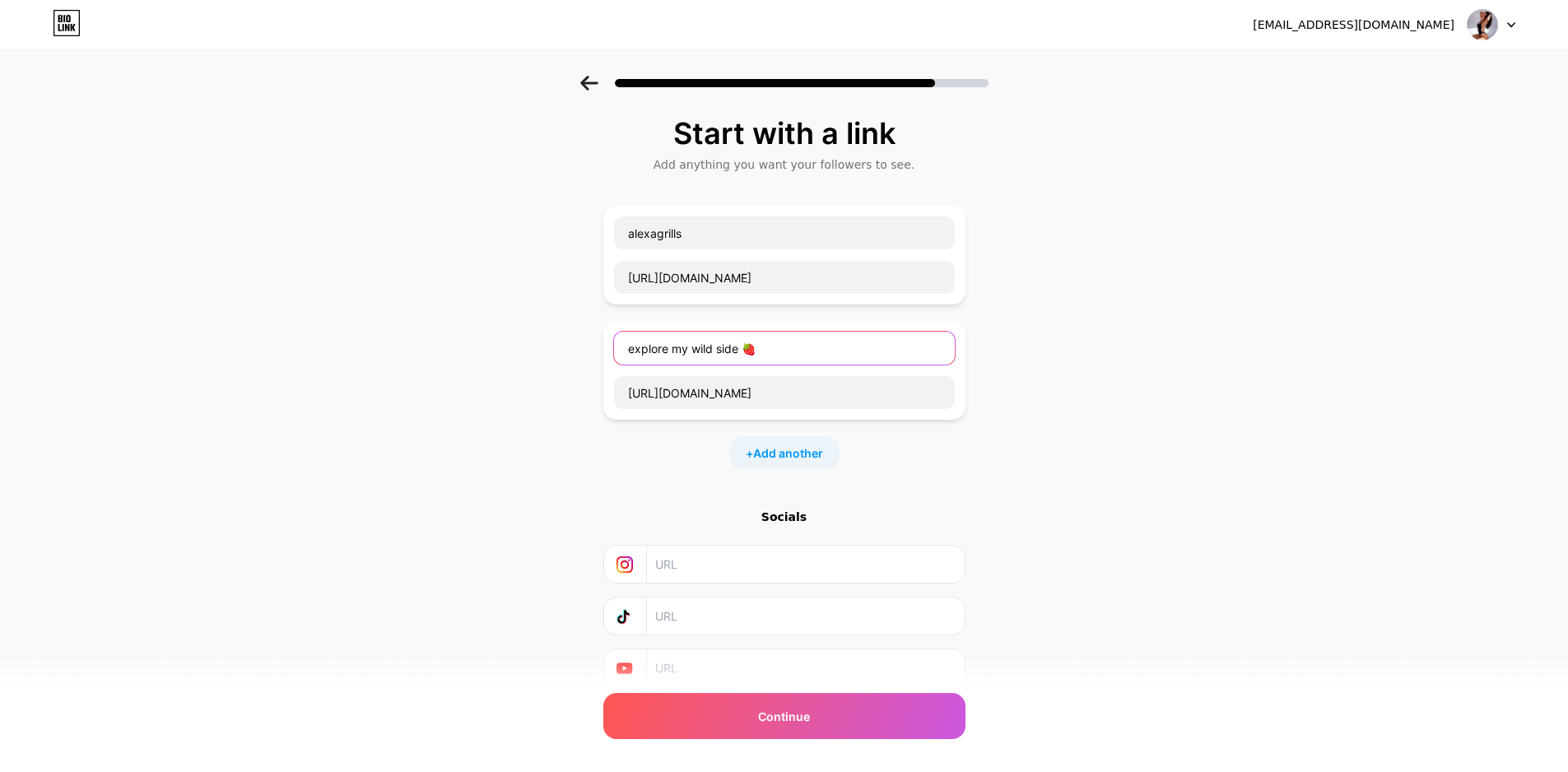
drag, startPoint x: 810, startPoint y: 349, endPoint x: 555, endPoint y: 312, distance: 257.7
click at [555, 312] on div "Start with a link Add anything you want your followers to see. [PERSON_NAME] [U…" at bounding box center [784, 423] width 1568 height 693
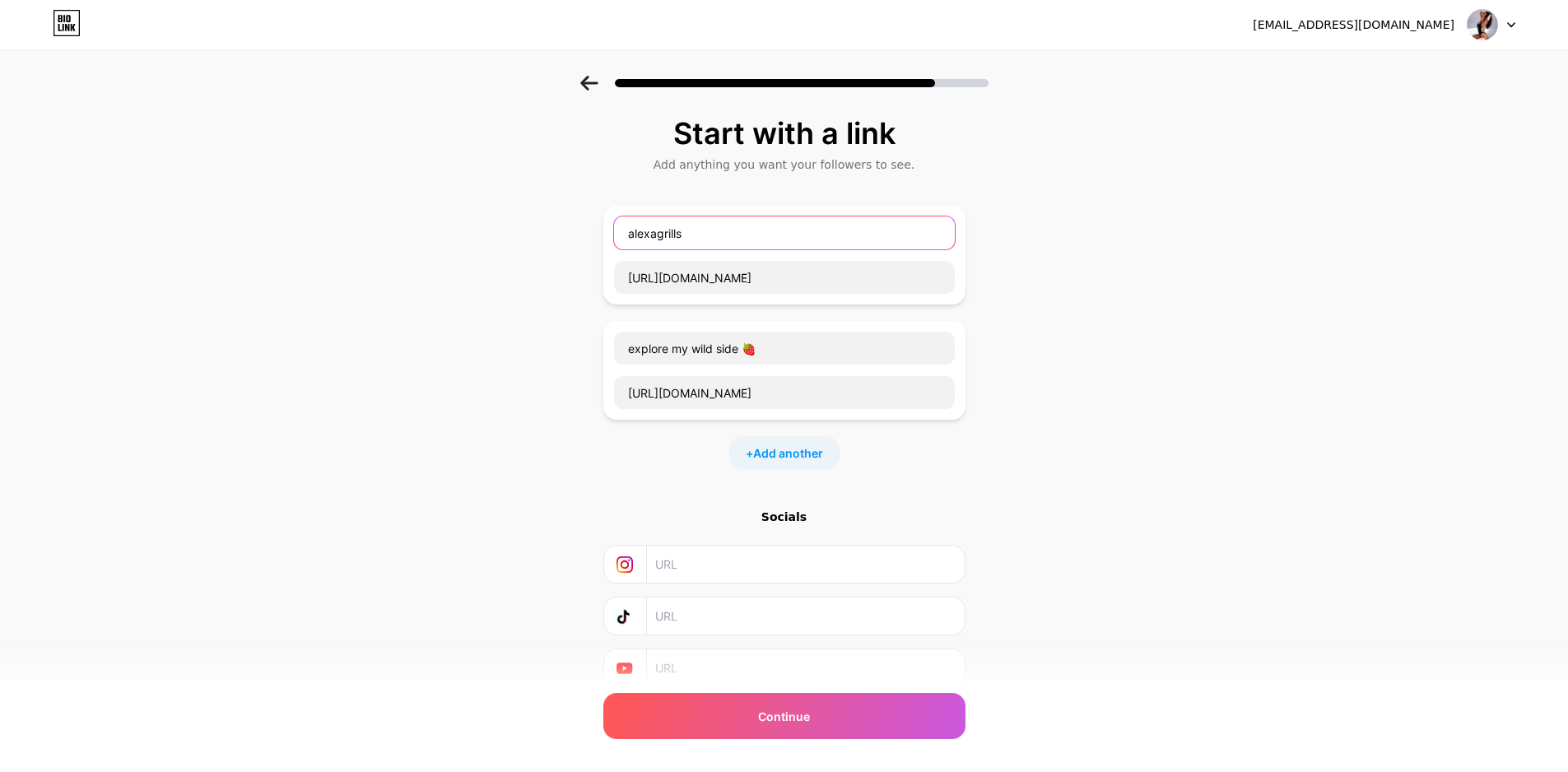
drag, startPoint x: 709, startPoint y: 240, endPoint x: 613, endPoint y: 251, distance: 96.6
click at [613, 251] on div "alexagrills [URL][DOMAIN_NAME]" at bounding box center [784, 255] width 362 height 99
paste input "explore my wild side 🍓"
type input "explore my wild side 🍓"
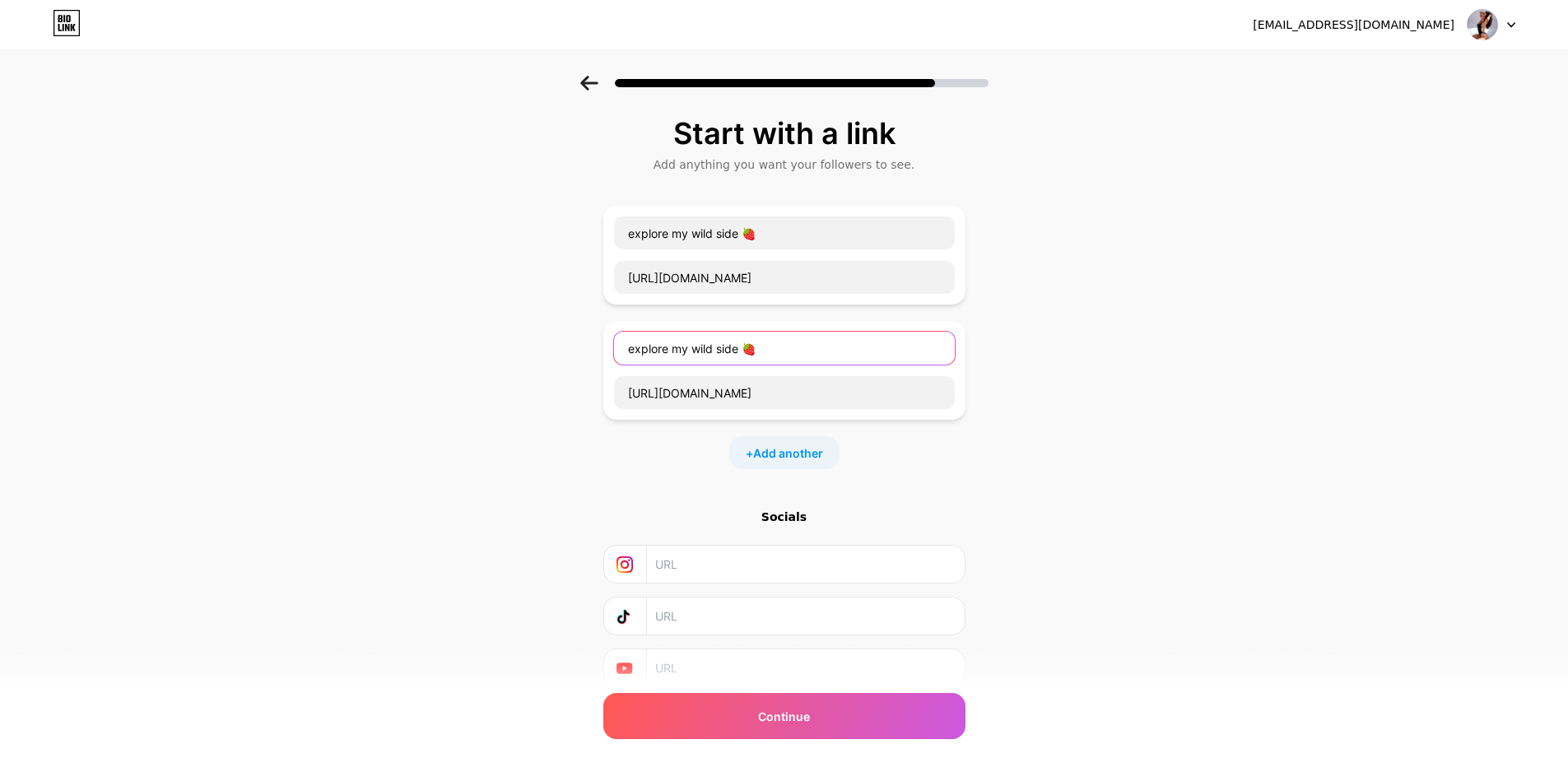
drag, startPoint x: 814, startPoint y: 352, endPoint x: 576, endPoint y: 348, distance: 238.0
click at [576, 348] on div "Start with a link Add anything you want your followers to see. explore my wild …" at bounding box center [784, 423] width 1568 height 693
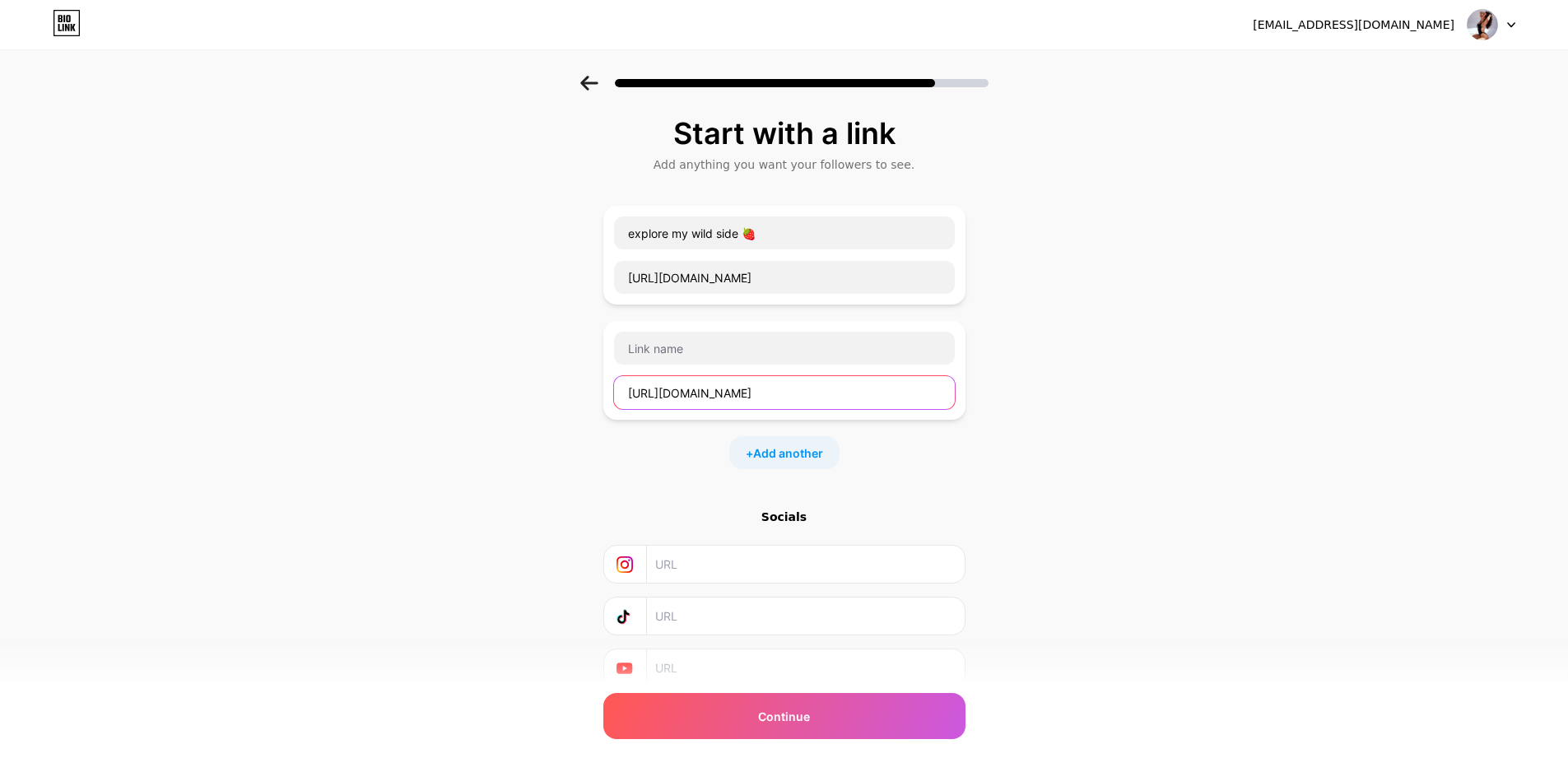
drag, startPoint x: 853, startPoint y: 388, endPoint x: 561, endPoint y: 422, distance: 294.0
click at [561, 422] on div "Start with a link Add anything you want your followers to see. explore my wild …" at bounding box center [784, 423] width 1568 height 693
click at [613, 353] on div at bounding box center [784, 371] width 362 height 99
drag, startPoint x: 618, startPoint y: 364, endPoint x: 574, endPoint y: 349, distance: 46.5
click at [564, 347] on div "Start with a link Add anything you want your followers to see. explore my wild …" at bounding box center [784, 423] width 1568 height 693
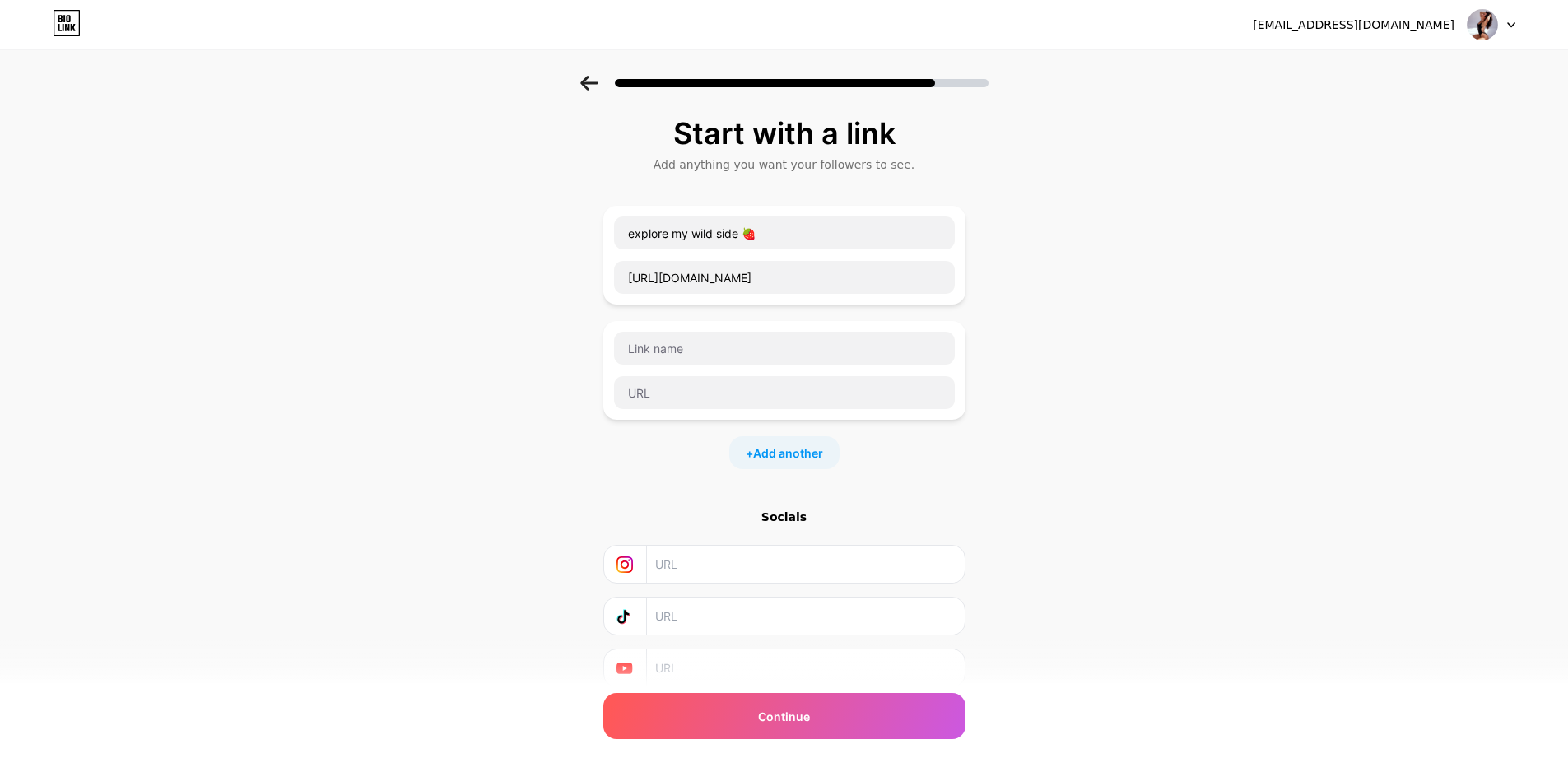
click at [972, 338] on div "Start with a link Add anything you want your followers to see. explore my wild …" at bounding box center [784, 423] width 1568 height 693
drag, startPoint x: 971, startPoint y: 338, endPoint x: 953, endPoint y: 338, distance: 18.0
click at [953, 338] on div at bounding box center [784, 371] width 362 height 99
click at [972, 367] on div "Start with a link Add anything you want your followers to see. explore my wild …" at bounding box center [784, 423] width 1568 height 693
click at [794, 713] on span "Continue" at bounding box center [784, 716] width 52 height 18
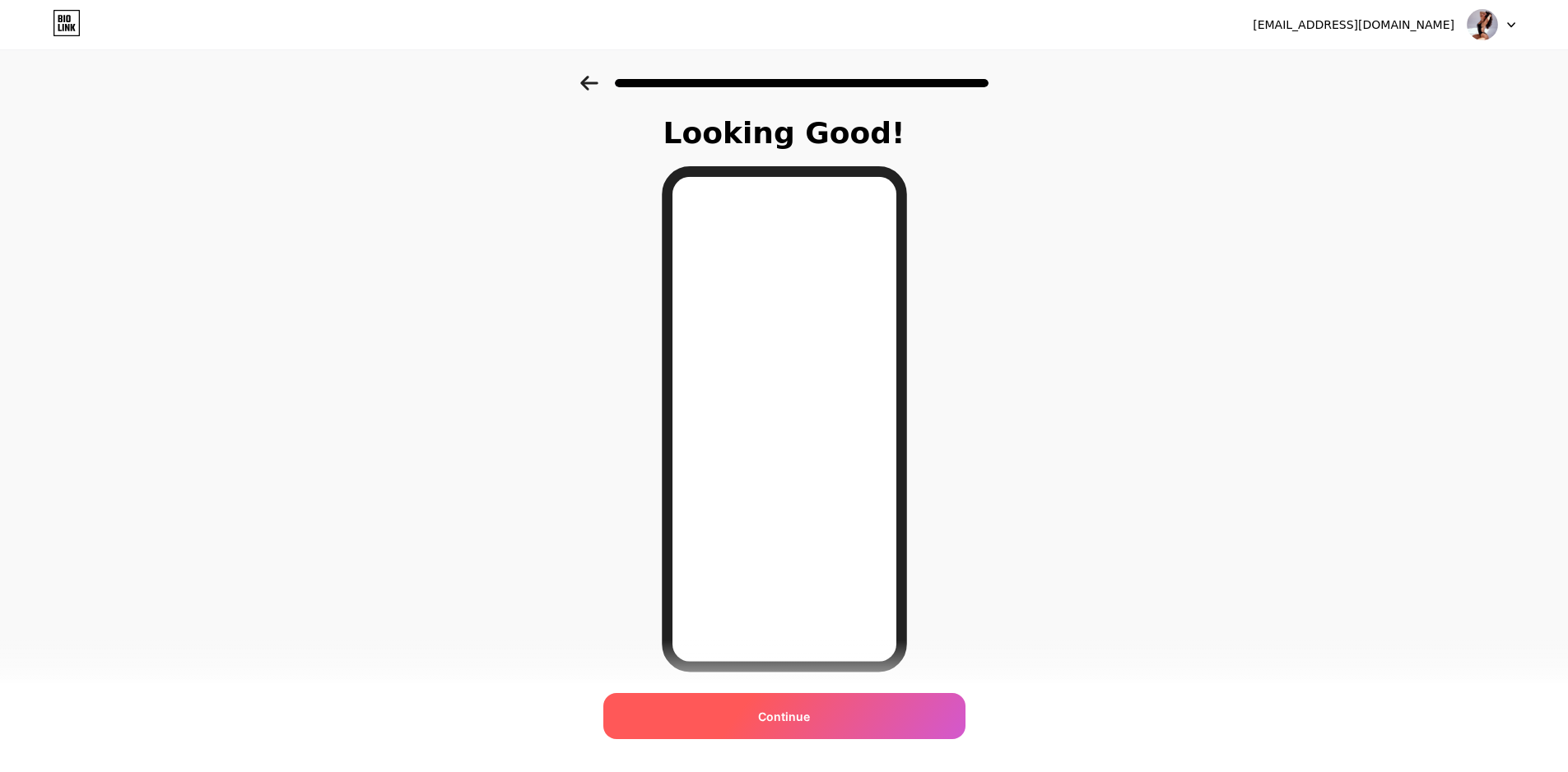
click at [810, 716] on span "Continue" at bounding box center [784, 716] width 52 height 18
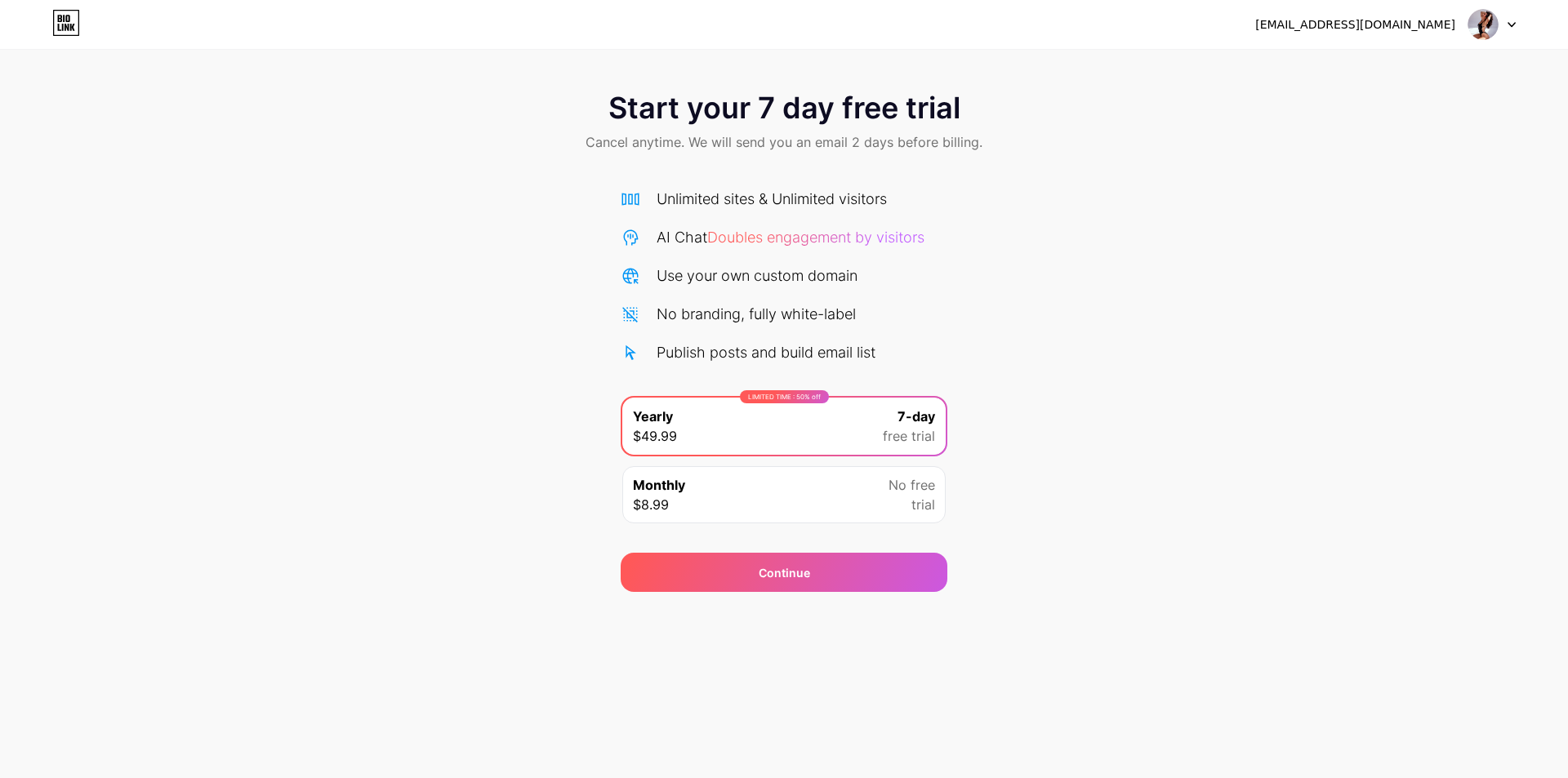
click at [1511, 24] on icon at bounding box center [1511, 25] width 8 height 6
click at [1511, 25] on icon at bounding box center [1511, 25] width 8 height 6
click at [1509, 25] on icon at bounding box center [1511, 25] width 8 height 6
click at [1362, 67] on li "Logout" at bounding box center [1413, 67] width 202 height 44
